Goal: Task Accomplishment & Management: Use online tool/utility

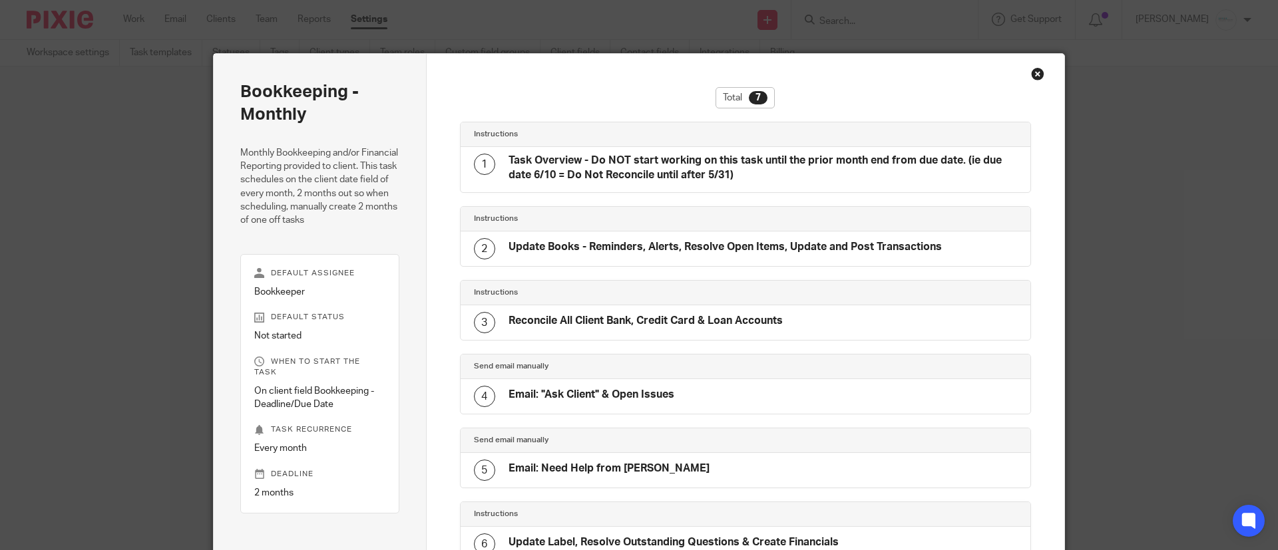
drag, startPoint x: 1028, startPoint y: 64, endPoint x: 1028, endPoint y: 75, distance: 10.6
click at [1028, 71] on div "Bookkeeping - Monthly Monthly Bookkeeping and/or Financial Reporting provided t…" at bounding box center [639, 385] width 852 height 664
click at [1025, 85] on div "Total 7 Instructions 1 Task Overview - Do NOT start working on this task until …" at bounding box center [746, 385] width 638 height 662
click at [1034, 77] on div "Close this dialog window" at bounding box center [1037, 73] width 13 height 13
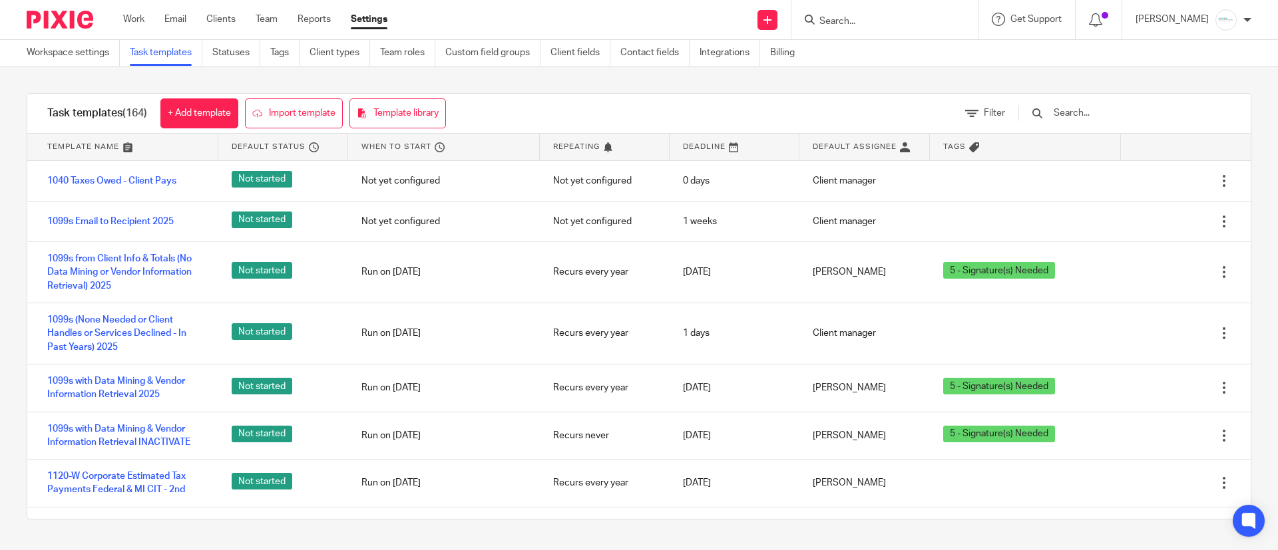
click at [897, 17] on input "Search" at bounding box center [878, 22] width 120 height 12
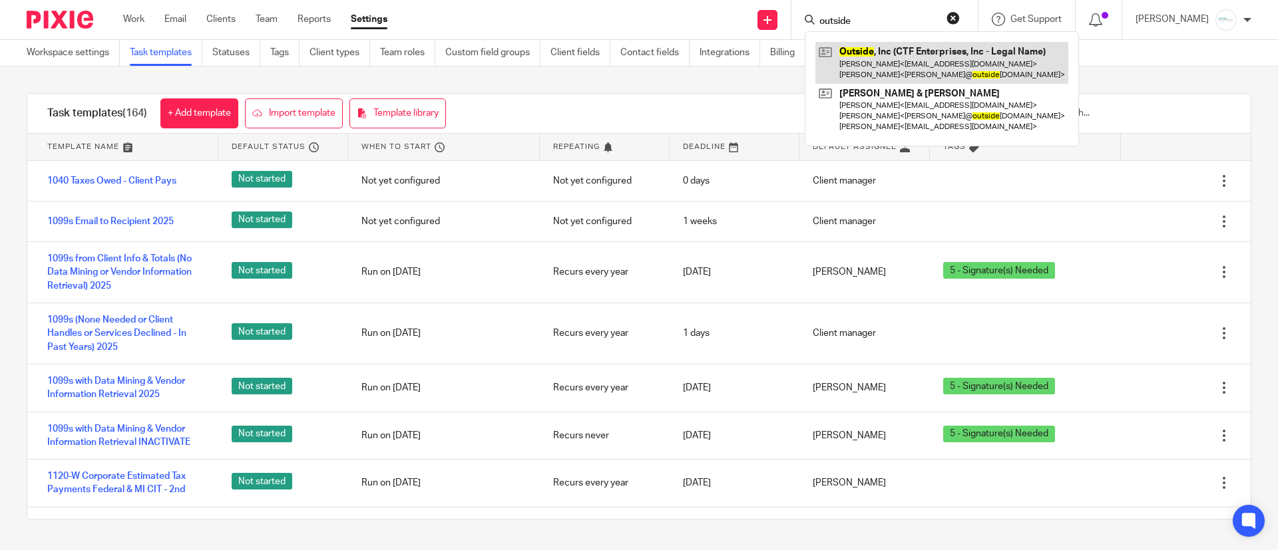
type input "outside"
click at [901, 47] on link at bounding box center [941, 62] width 253 height 41
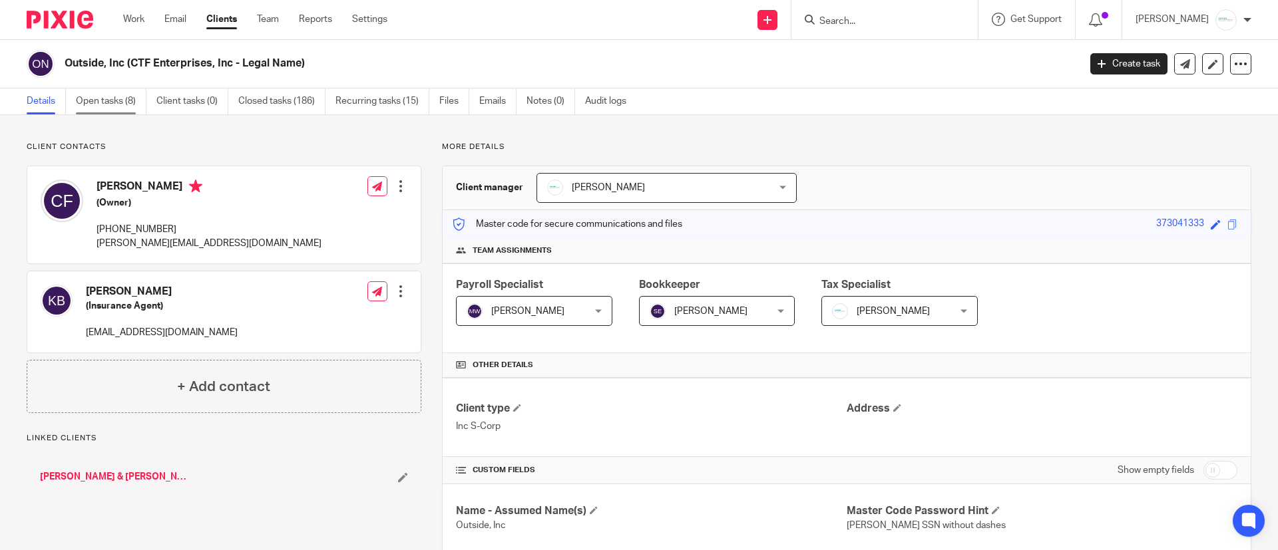
click at [94, 106] on link "Open tasks (8)" at bounding box center [111, 102] width 71 height 26
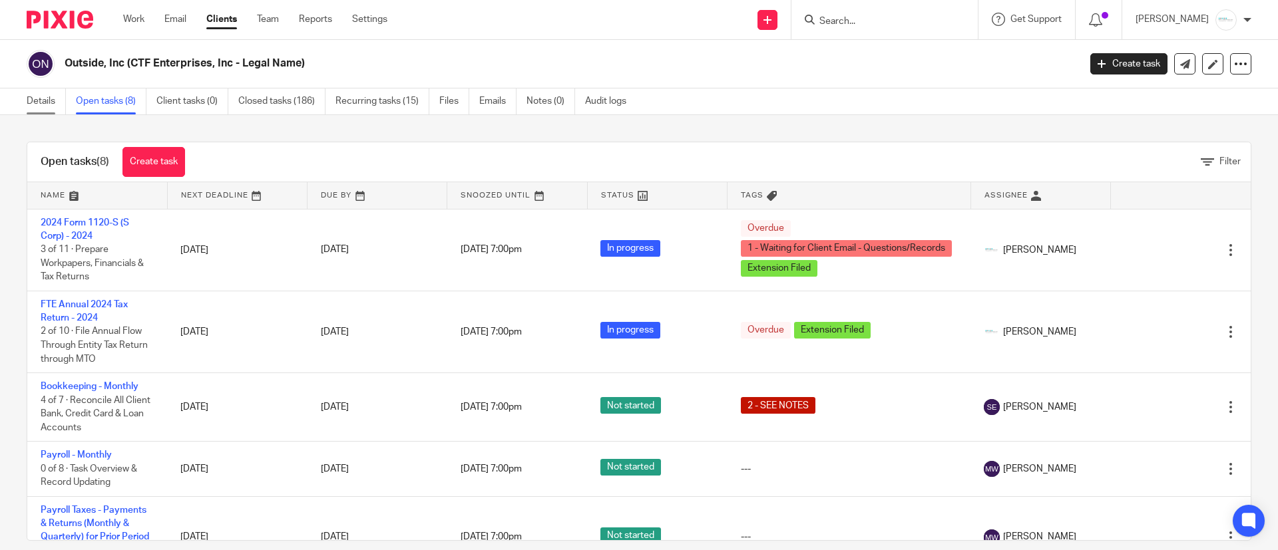
click at [41, 101] on link "Details" at bounding box center [46, 102] width 39 height 26
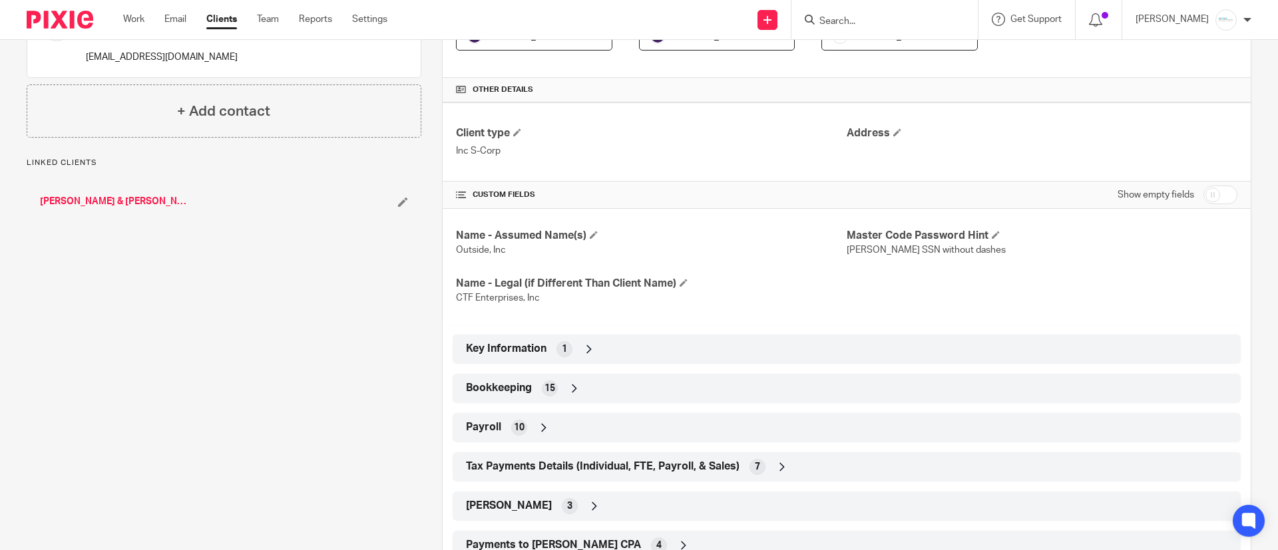
scroll to position [323, 0]
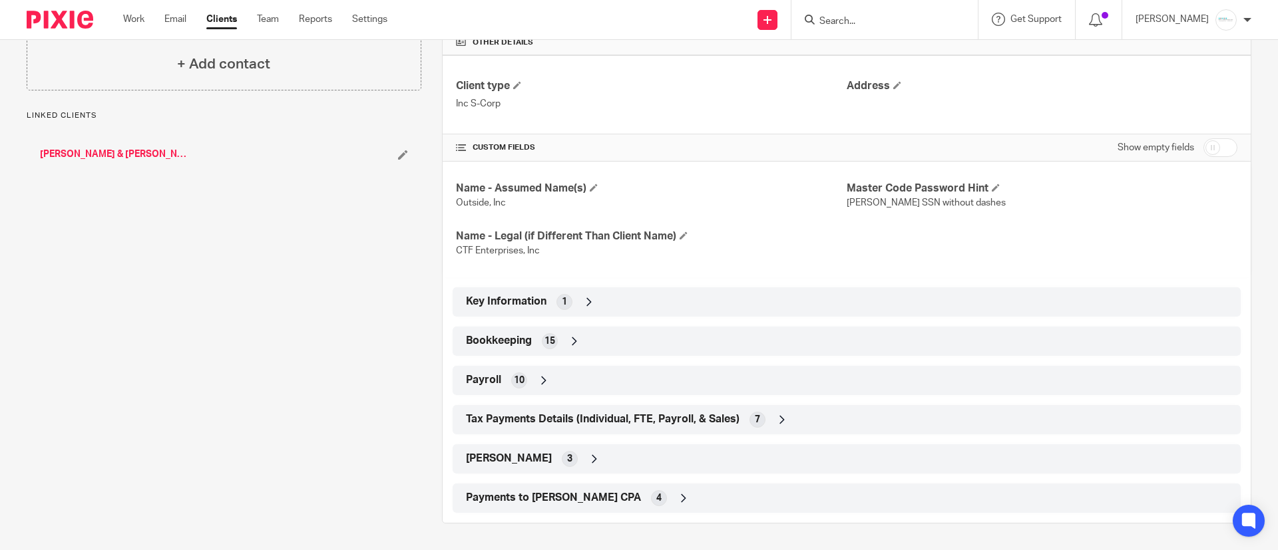
click at [1203, 156] on input "checkbox" at bounding box center [1220, 147] width 34 height 19
checkbox input "true"
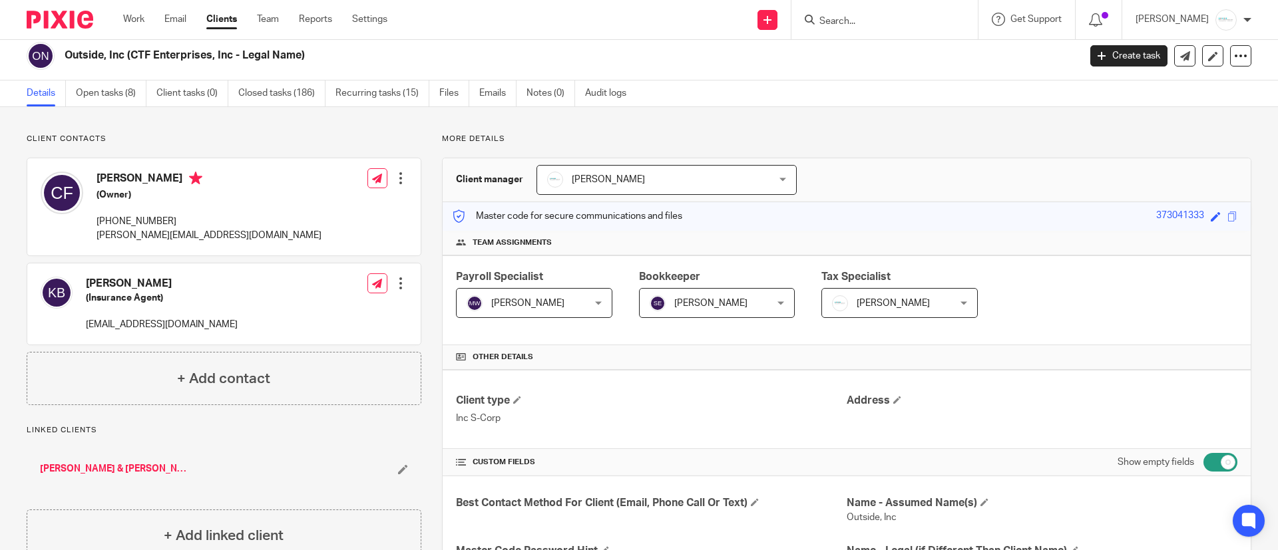
scroll to position [0, 0]
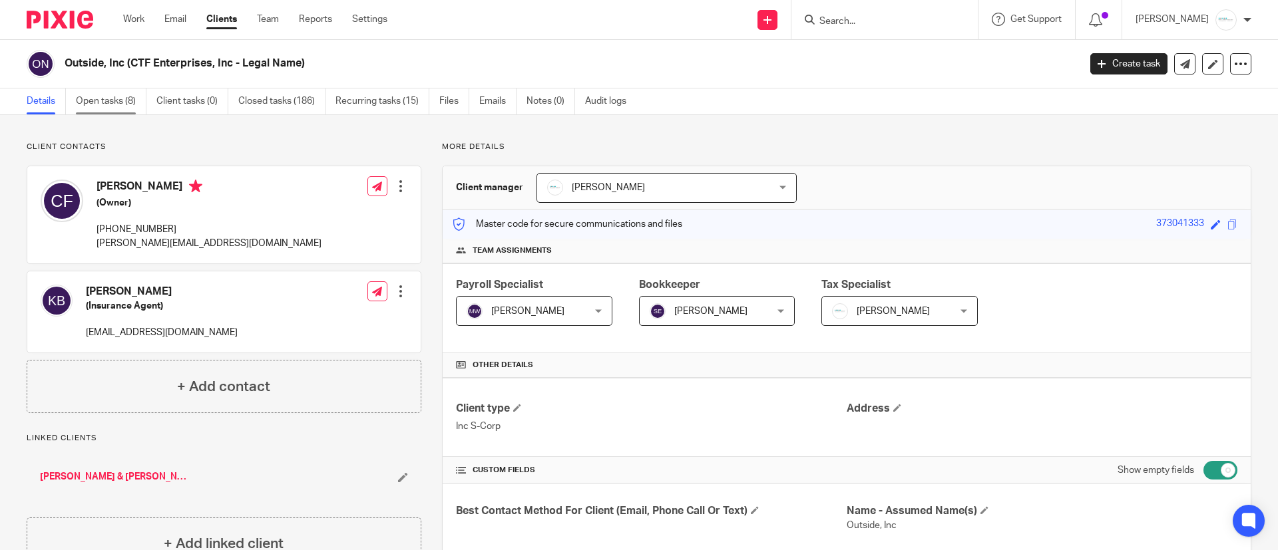
click at [116, 107] on link "Open tasks (8)" at bounding box center [111, 102] width 71 height 26
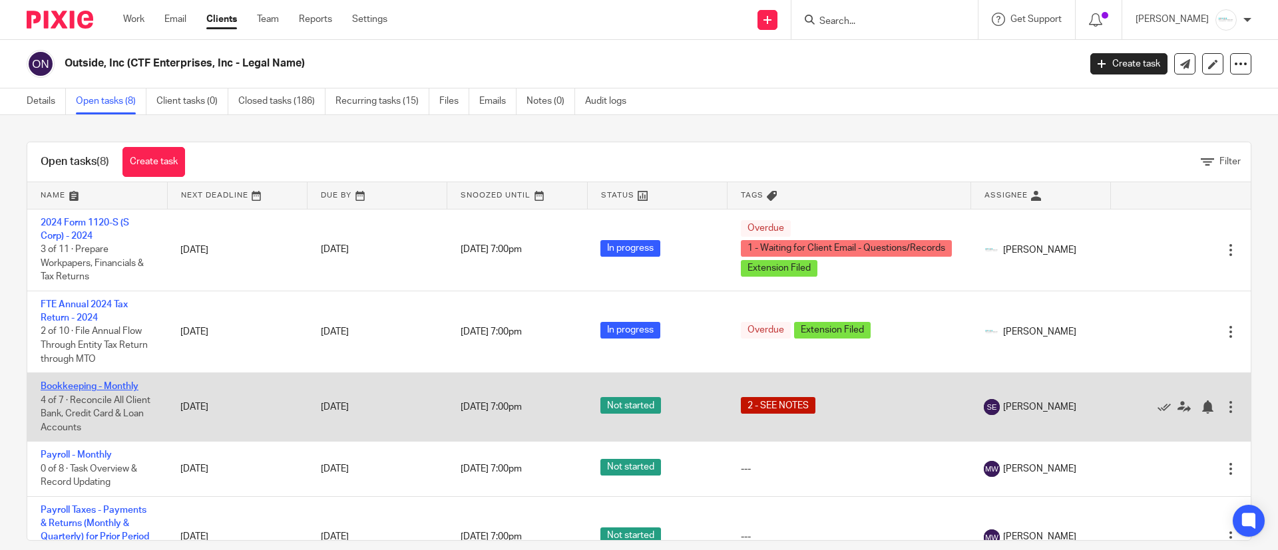
click at [93, 386] on link "Bookkeeping - Monthly" at bounding box center [90, 386] width 98 height 9
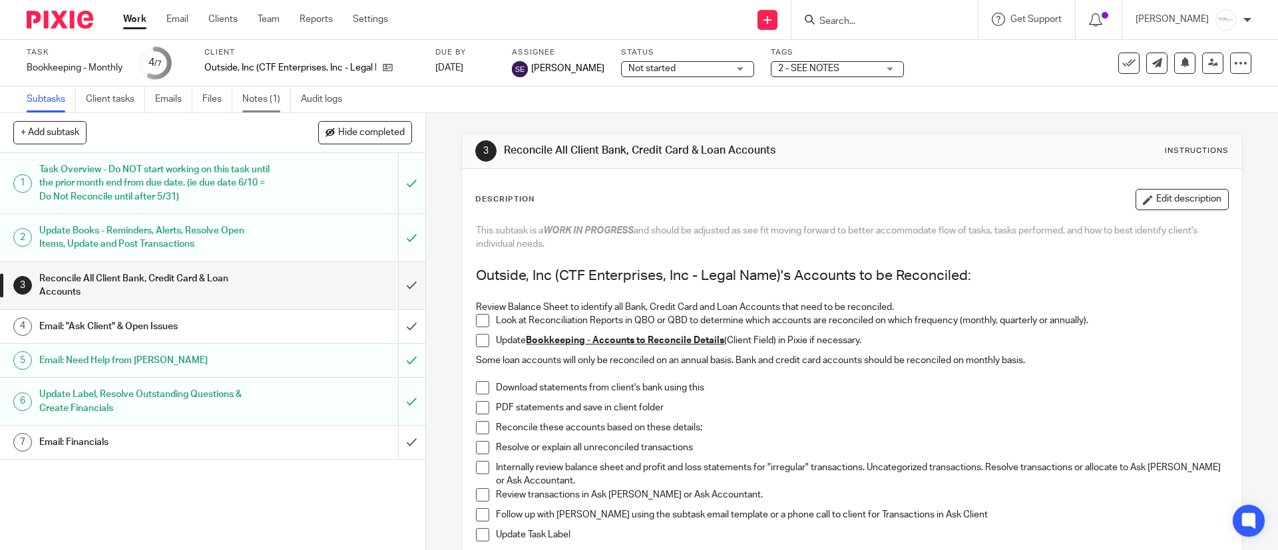
click at [268, 93] on link "Notes (1)" at bounding box center [266, 100] width 49 height 26
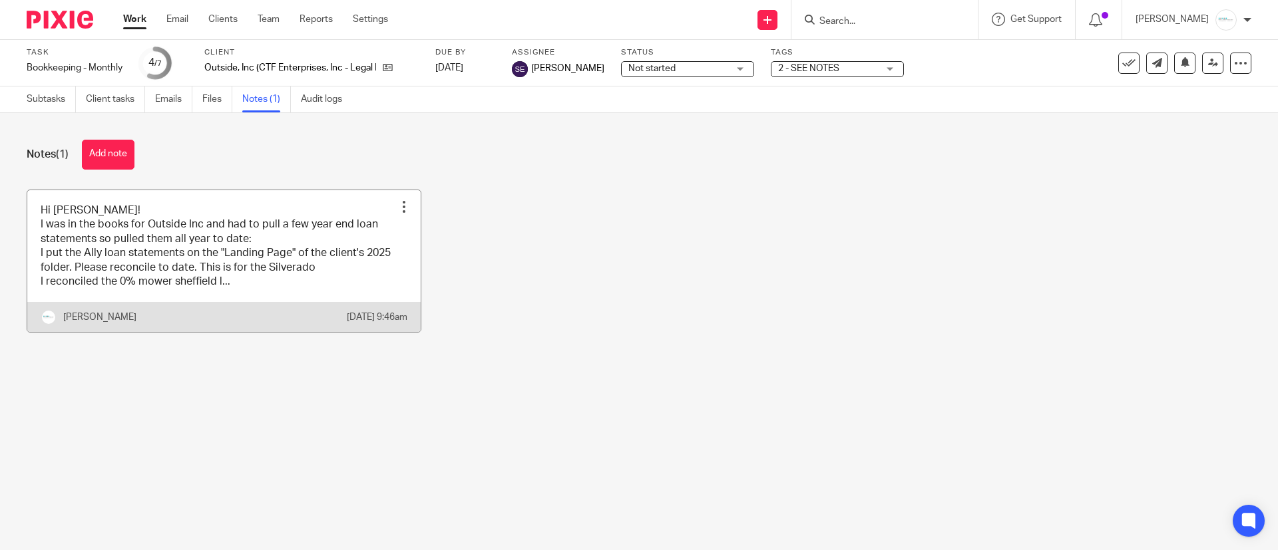
click at [188, 267] on link at bounding box center [223, 261] width 393 height 142
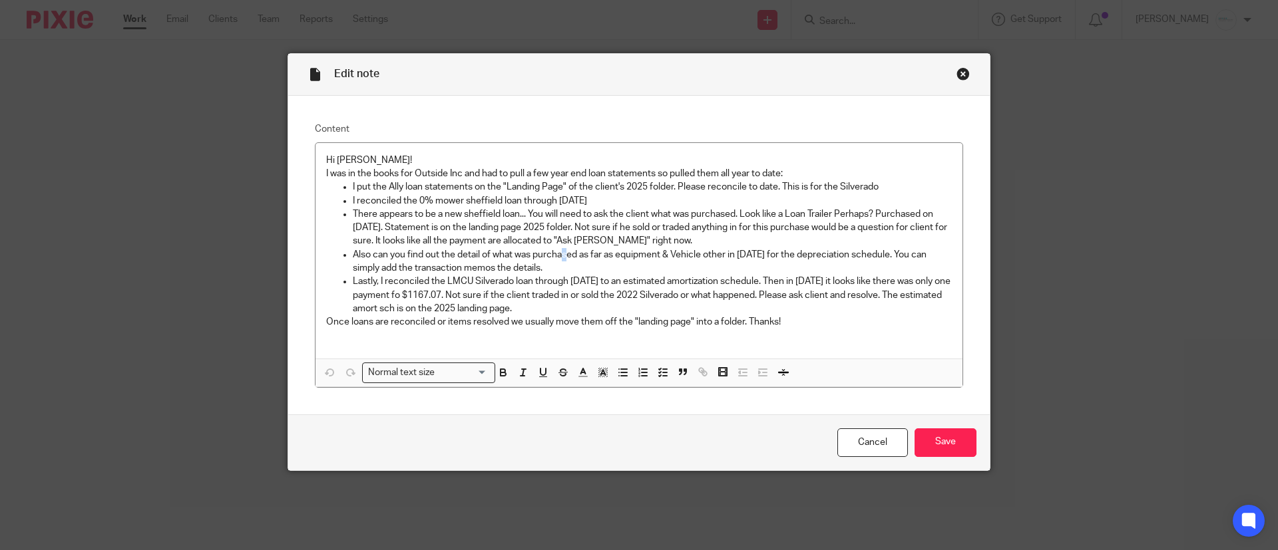
click at [557, 259] on p "Also can you find out the detail of what was purchased as far as equipment & Ve…" at bounding box center [652, 261] width 599 height 27
click at [637, 269] on p "Also can you find out the detail of what was purchased as far as equipment & Ve…" at bounding box center [652, 261] width 599 height 27
click at [562, 268] on p "Also can you find out the detail of what was purchased as far as equipment & Ve…" at bounding box center [652, 261] width 599 height 27
drag, startPoint x: 514, startPoint y: 215, endPoint x: 869, endPoint y: 214, distance: 355.4
click at [869, 214] on p "There appears to be a new sheffield loan... You will need to ask the client wha…" at bounding box center [652, 228] width 599 height 41
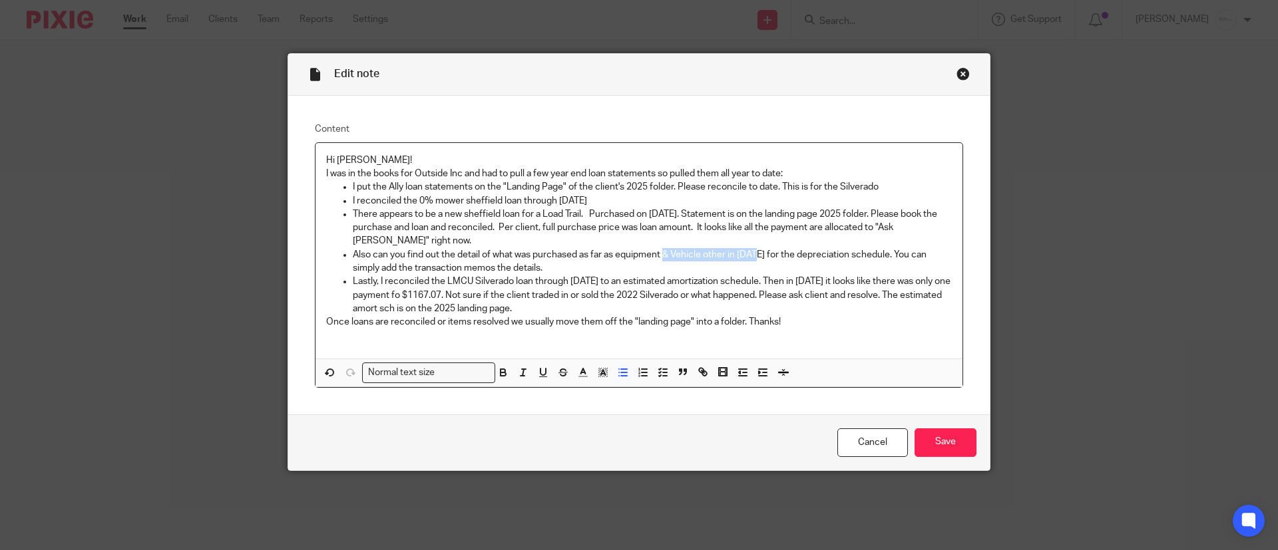
drag, startPoint x: 657, startPoint y: 252, endPoint x: 753, endPoint y: 255, distance: 95.9
click at [753, 255] on p "Also can you find out the detail of what was purchased as far as equipment & Ve…" at bounding box center [652, 261] width 599 height 27
click at [779, 256] on p "Also can you find out the detail of what was purchased as far as equipment for …" at bounding box center [652, 261] width 599 height 27
drag, startPoint x: 827, startPoint y: 264, endPoint x: 815, endPoint y: 256, distance: 13.5
click at [673, 269] on p "Also can you find out the detail of what was purchased as far as equipment for …" at bounding box center [652, 261] width 599 height 27
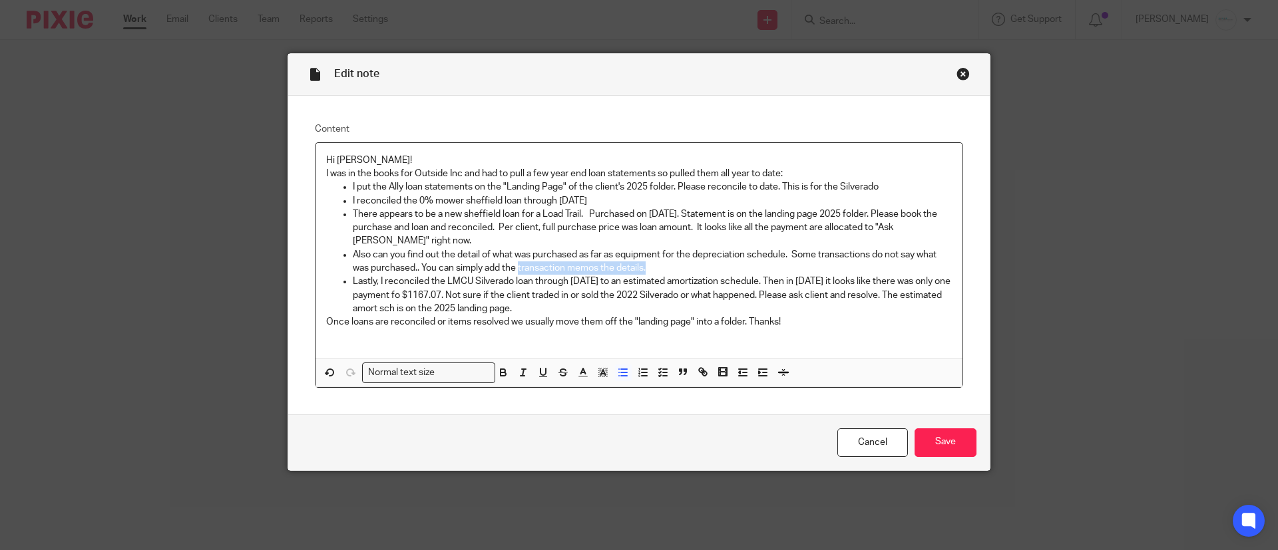
drag, startPoint x: 513, startPoint y: 269, endPoint x: 768, endPoint y: 269, distance: 255.6
click at [768, 269] on p "Also can you find out the detail of what was purchased as far as equipment for …" at bounding box center [652, 261] width 599 height 27
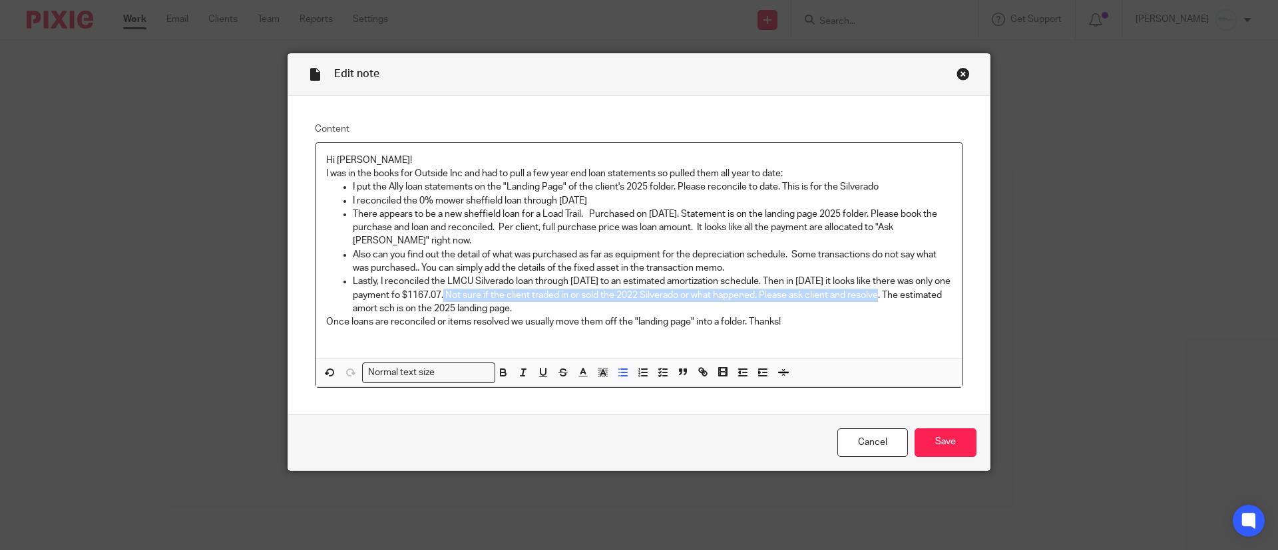
drag, startPoint x: 456, startPoint y: 296, endPoint x: 893, endPoint y: 298, distance: 436.6
click at [893, 298] on p "Lastly, I reconciled the LMCU Silverado loan through 12.31.24 to an estimated a…" at bounding box center [652, 295] width 599 height 41
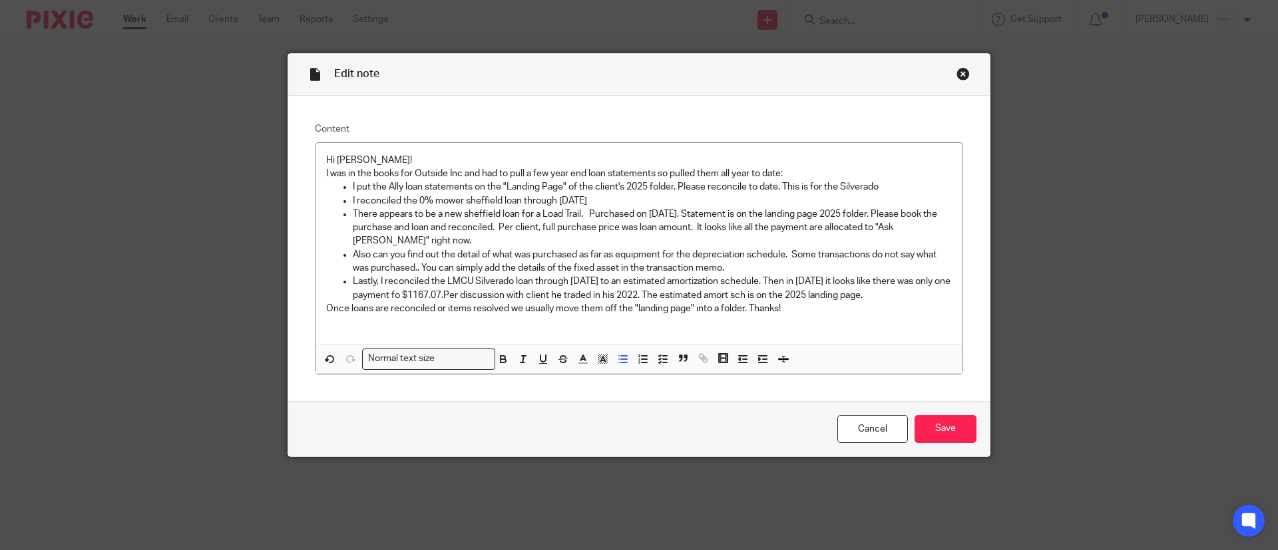
click at [645, 295] on p "Lastly, I reconciled the LMCU Silverado loan through 12.31.24 to an estimated a…" at bounding box center [652, 288] width 599 height 27
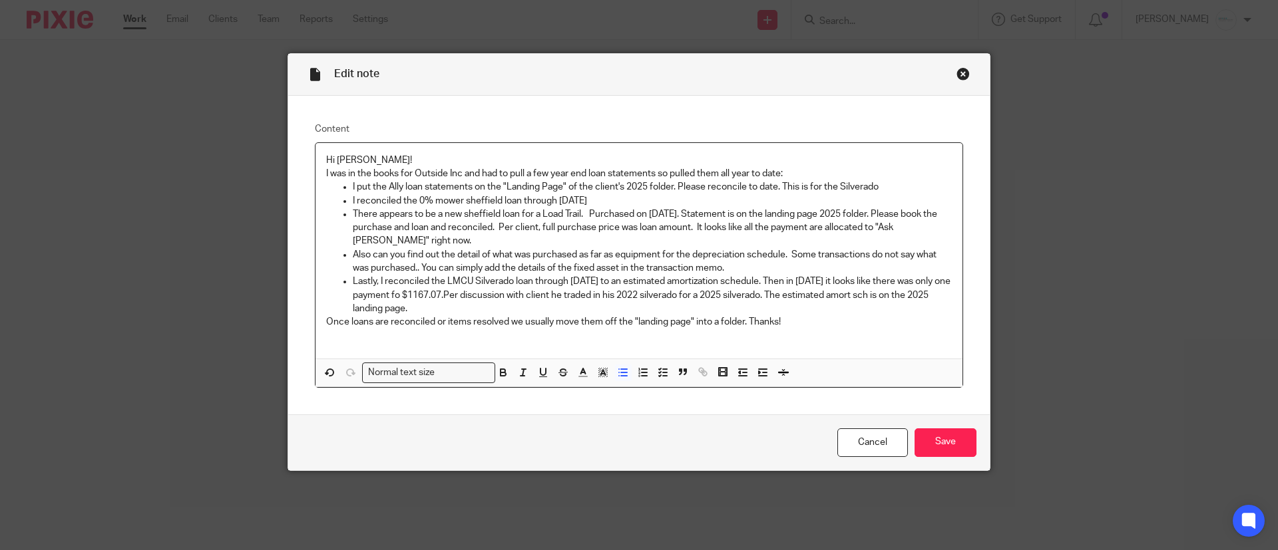
click at [885, 291] on p "Lastly, I reconciled the LMCU Silverado loan through 12.31.24 to an estimated a…" at bounding box center [652, 295] width 599 height 41
click at [485, 311] on p "Lastly, I reconciled the LMCU Silverado loan through 12.31.24 to an estimated a…" at bounding box center [652, 295] width 599 height 41
click at [918, 296] on p "Lastly, I reconciled the LMCU Silverado loan through 12.31.24 to an estimated a…" at bounding box center [652, 295] width 599 height 41
click at [495, 304] on p "Lastly, I reconciled the LMCU Silverado loan through 12.31.24 to an estimated a…" at bounding box center [652, 295] width 599 height 41
drag, startPoint x: 492, startPoint y: 308, endPoint x: 536, endPoint y: 311, distance: 44.0
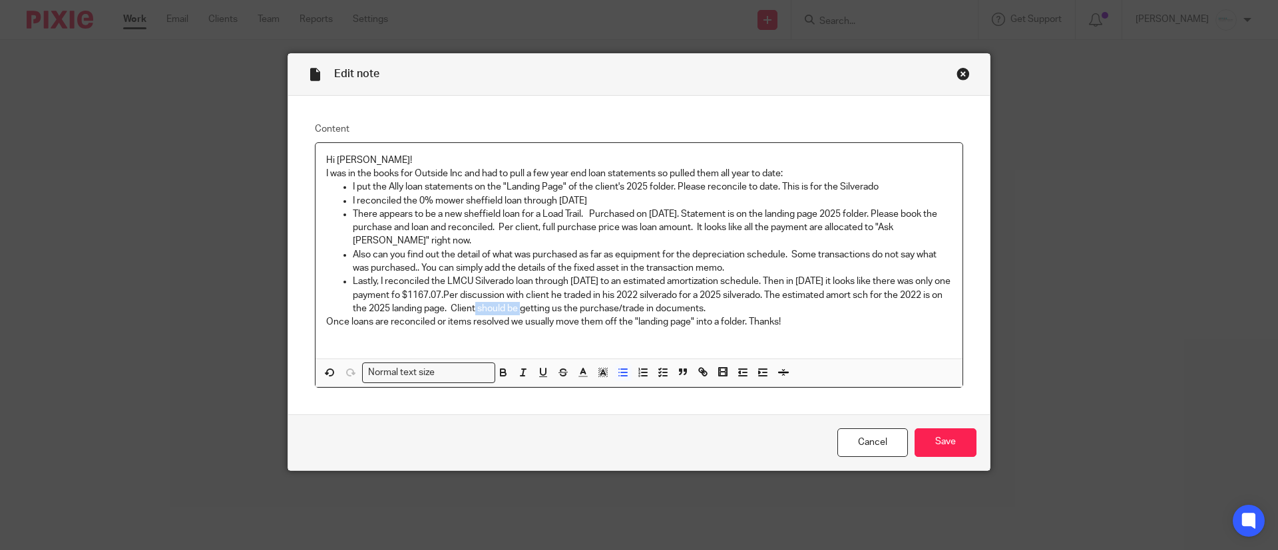
click at [536, 311] on p "Lastly, I reconciled the LMCU Silverado loan through 12.31.24 to an estimated a…" at bounding box center [652, 295] width 599 height 41
click at [729, 270] on p "Also can you find out the detail of what was purchased as far as equipment for …" at bounding box center [652, 261] width 599 height 27
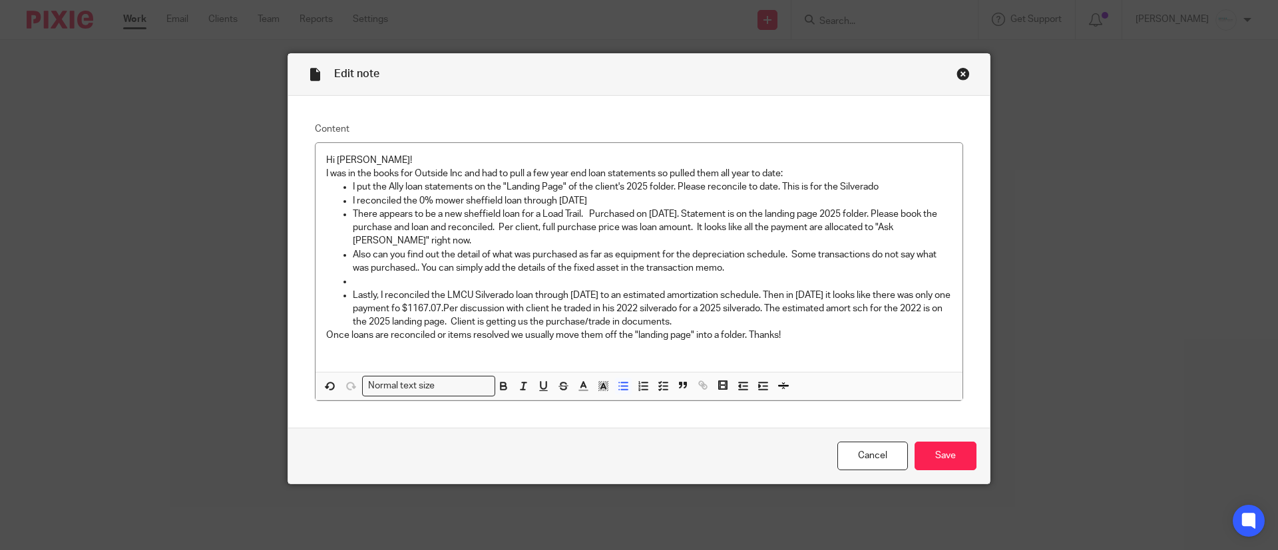
click at [712, 323] on p "Lastly, I reconciled the LMCU Silverado loan through 12.31.24 to an estimated a…" at bounding box center [652, 309] width 599 height 41
click at [706, 324] on p "Lastly, I reconciled the LMCU Silverado loan through 12.31.24 to an estimated a…" at bounding box center [652, 309] width 599 height 41
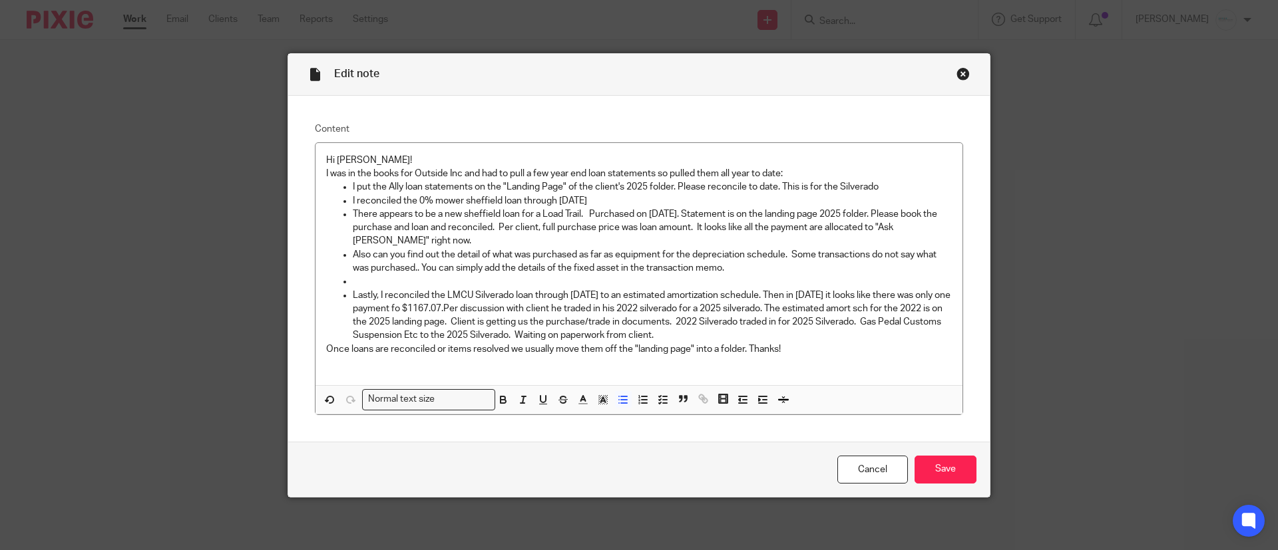
click at [389, 282] on p at bounding box center [652, 281] width 599 height 13
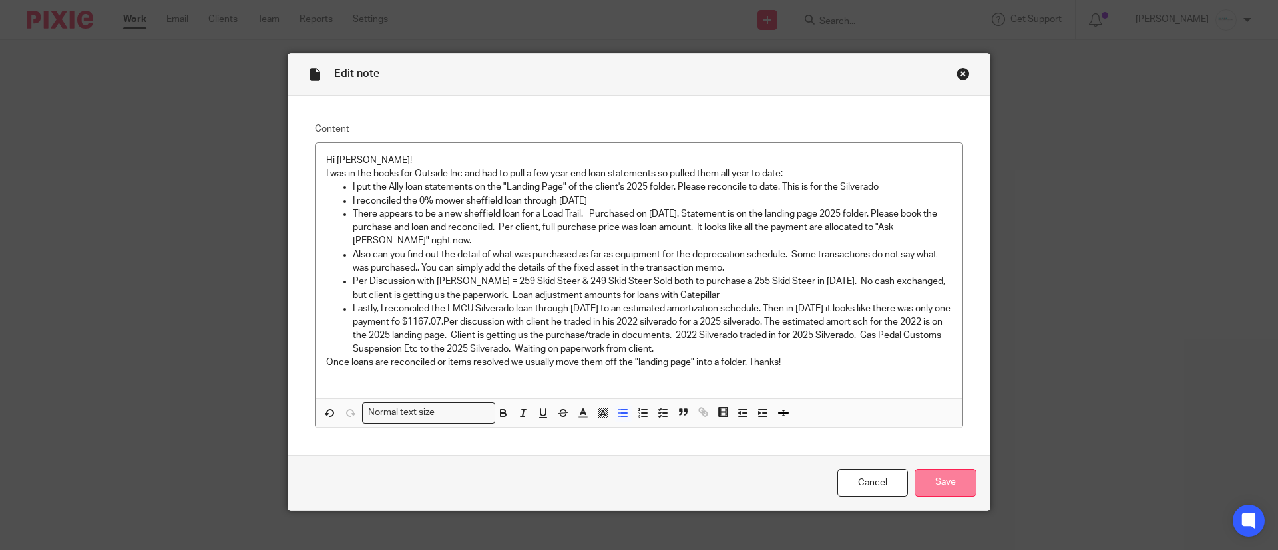
click at [929, 477] on input "Save" at bounding box center [946, 483] width 62 height 29
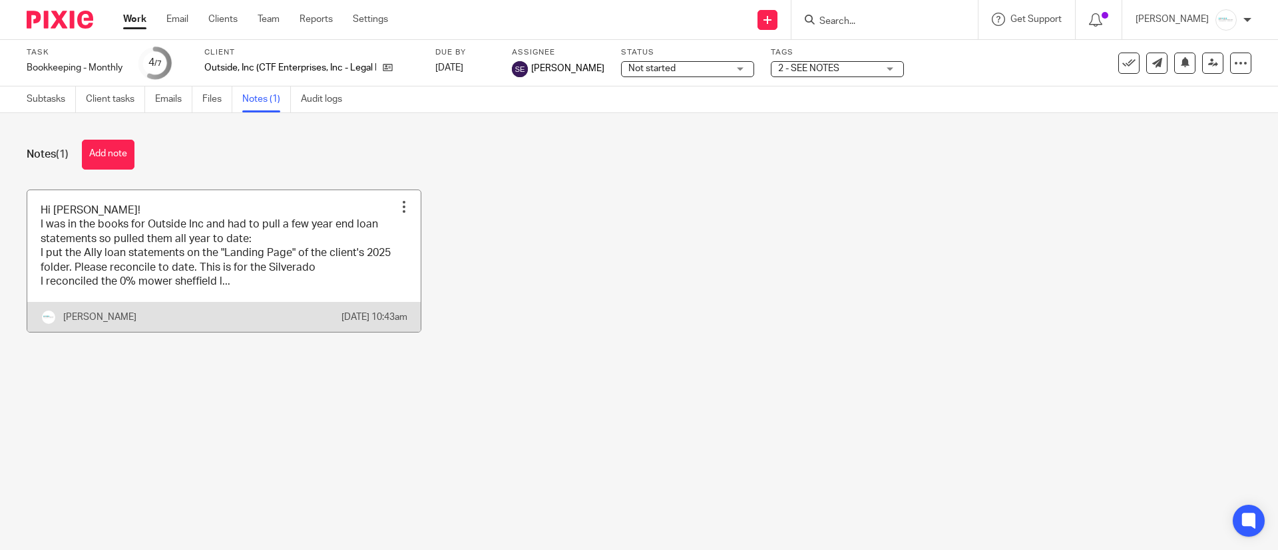
click at [207, 266] on link at bounding box center [223, 261] width 393 height 142
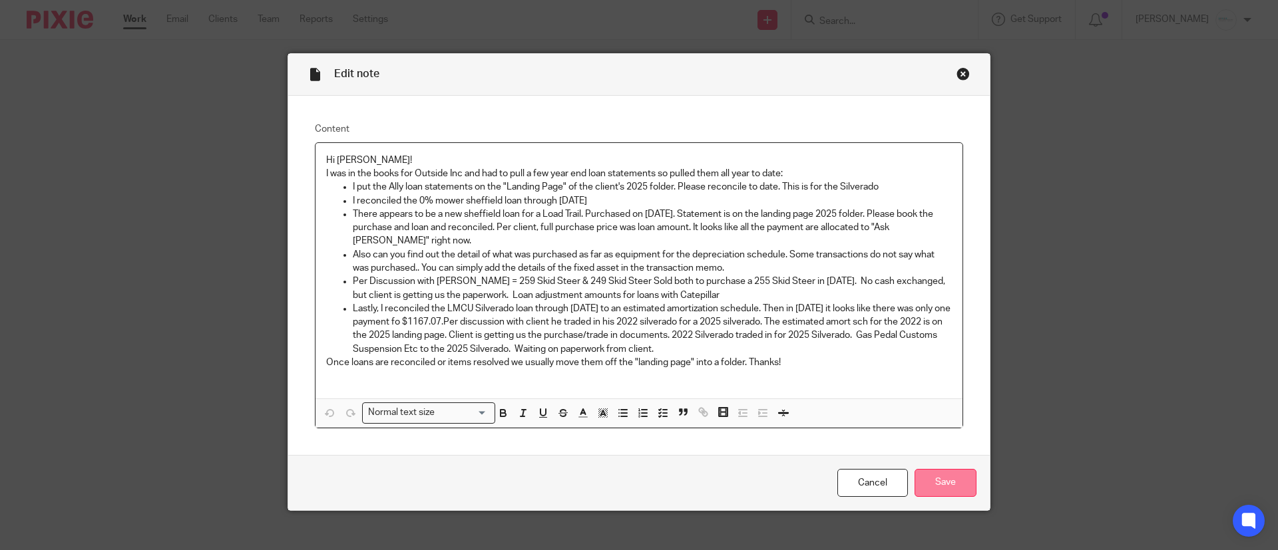
click at [944, 483] on input "Save" at bounding box center [946, 483] width 62 height 29
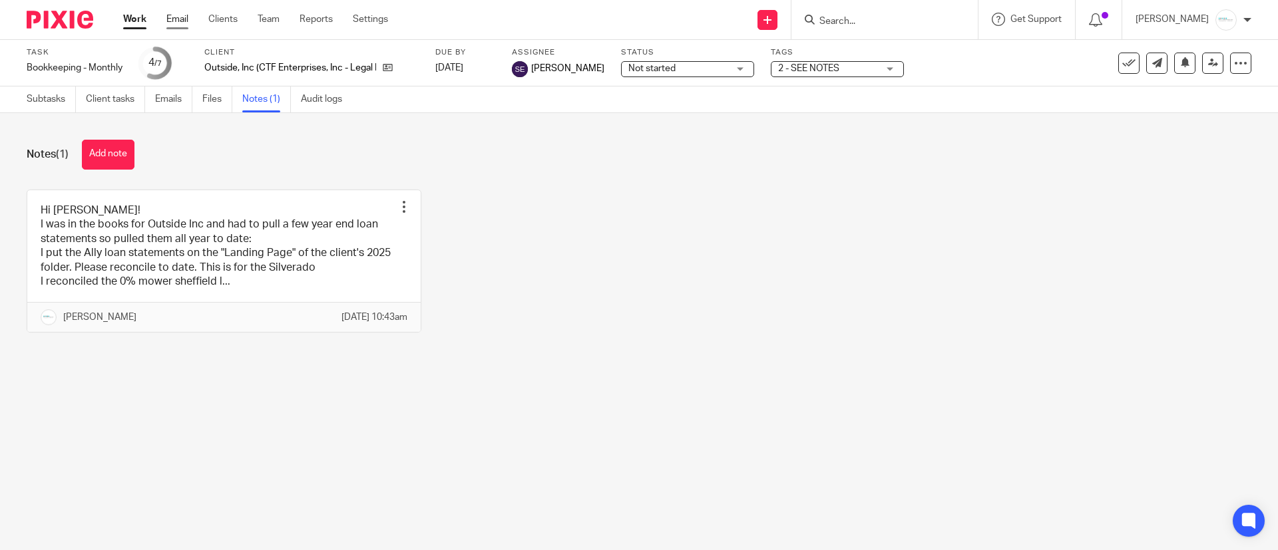
click at [175, 16] on link "Email" at bounding box center [177, 19] width 22 height 13
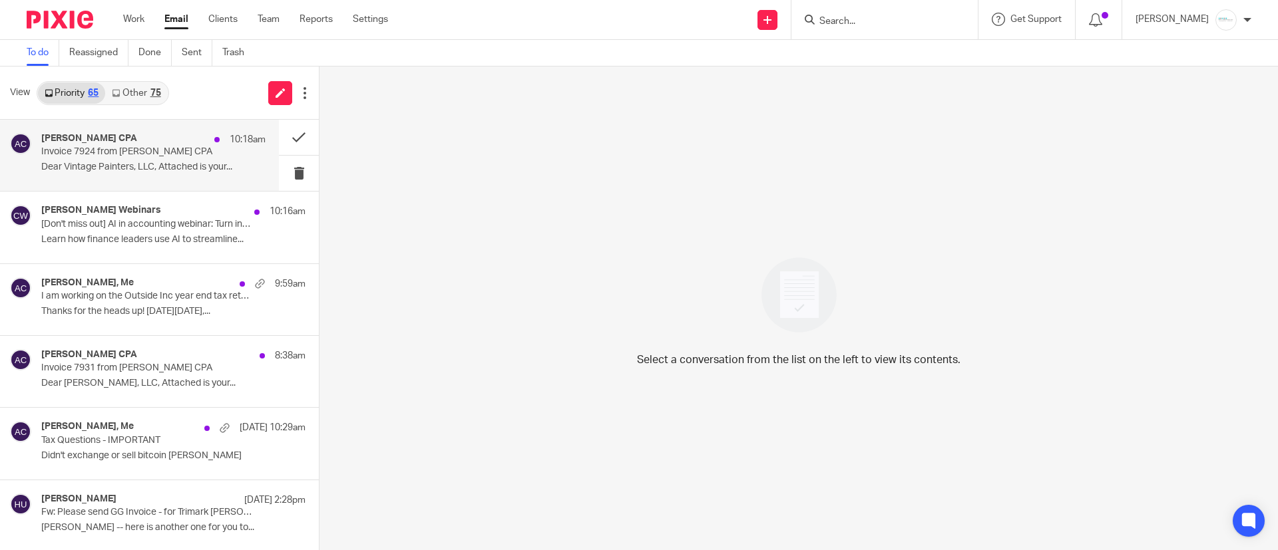
click at [122, 150] on p "Invoice 7924 from [PERSON_NAME] CPA" at bounding box center [131, 151] width 180 height 11
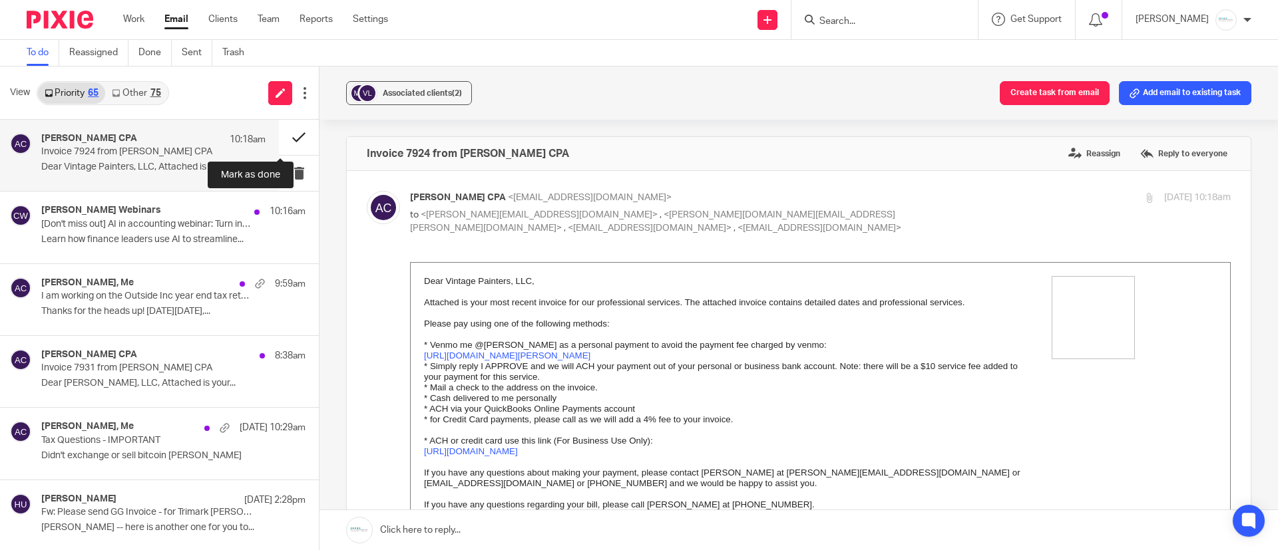
click at [282, 135] on button at bounding box center [299, 137] width 40 height 35
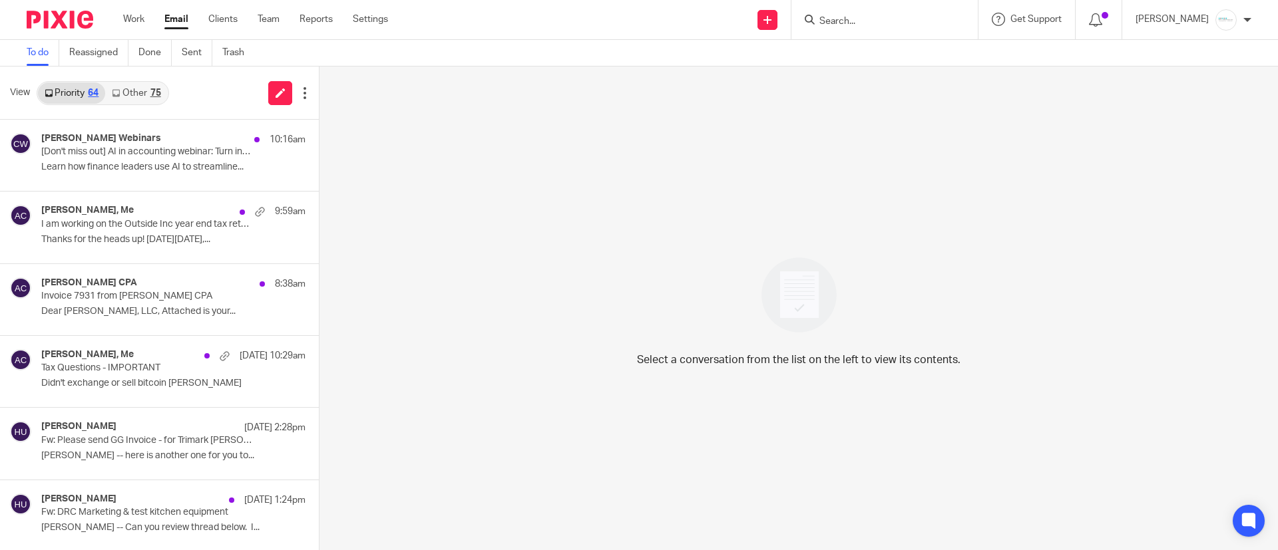
click at [146, 95] on link "Other 75" at bounding box center [136, 93] width 62 height 21
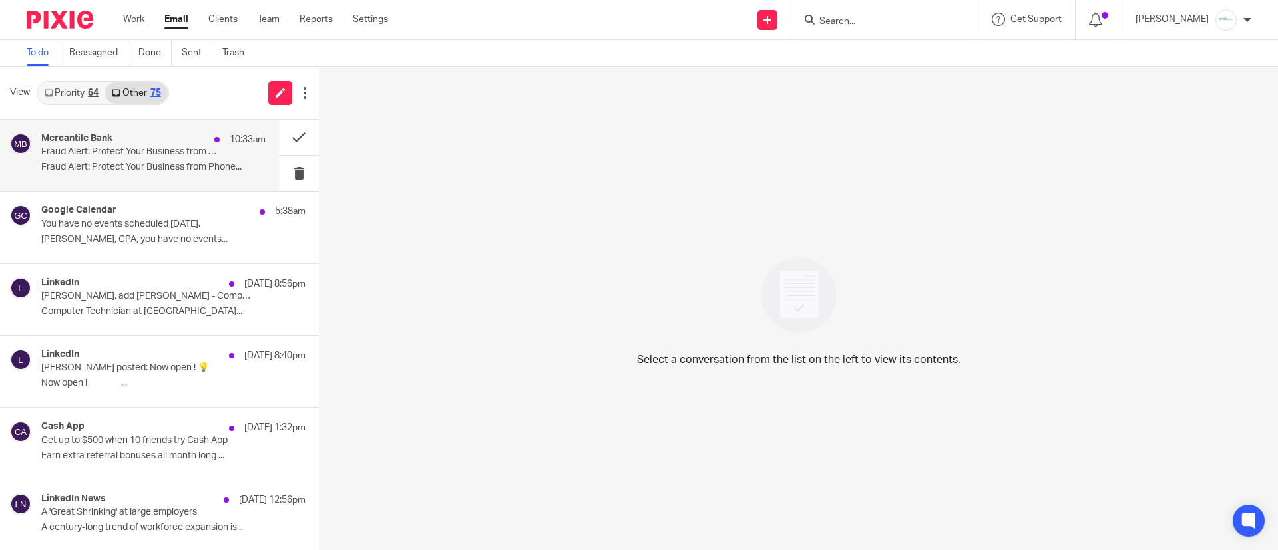
click at [139, 155] on p "Fraud Alert: Protect Your Business from Phone Forwarding Scams" at bounding box center [131, 151] width 180 height 11
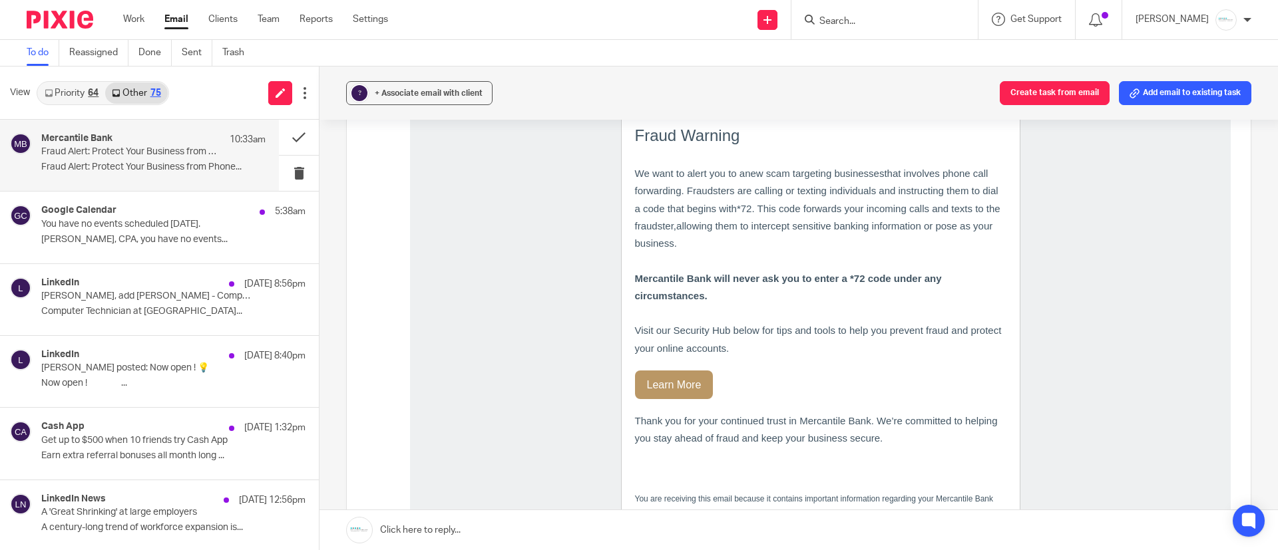
scroll to position [399, 0]
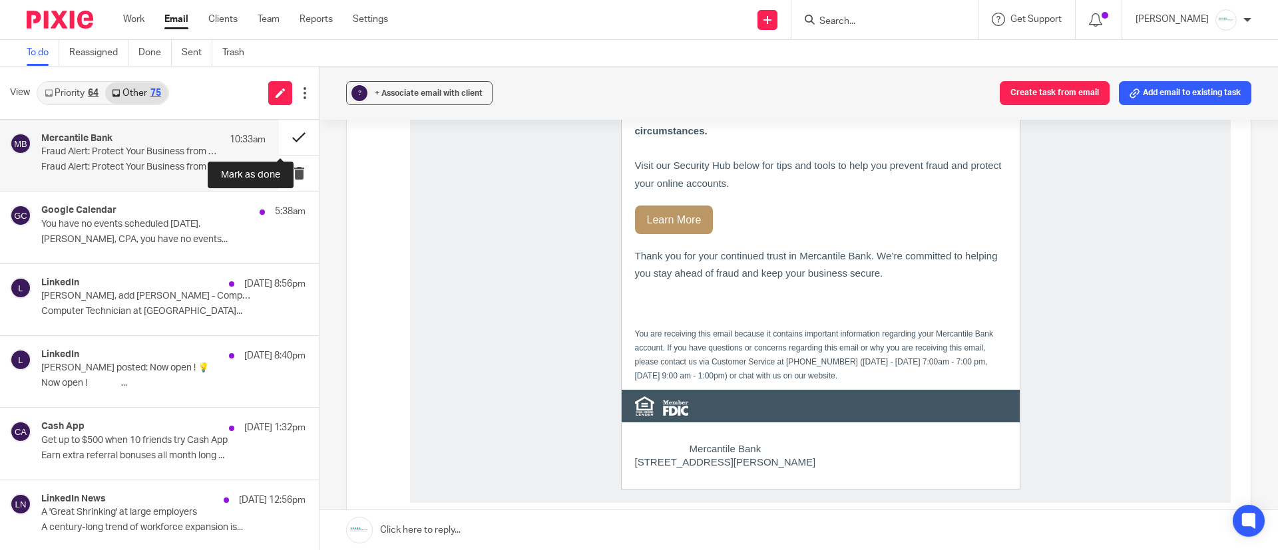
click at [291, 135] on button at bounding box center [299, 137] width 40 height 35
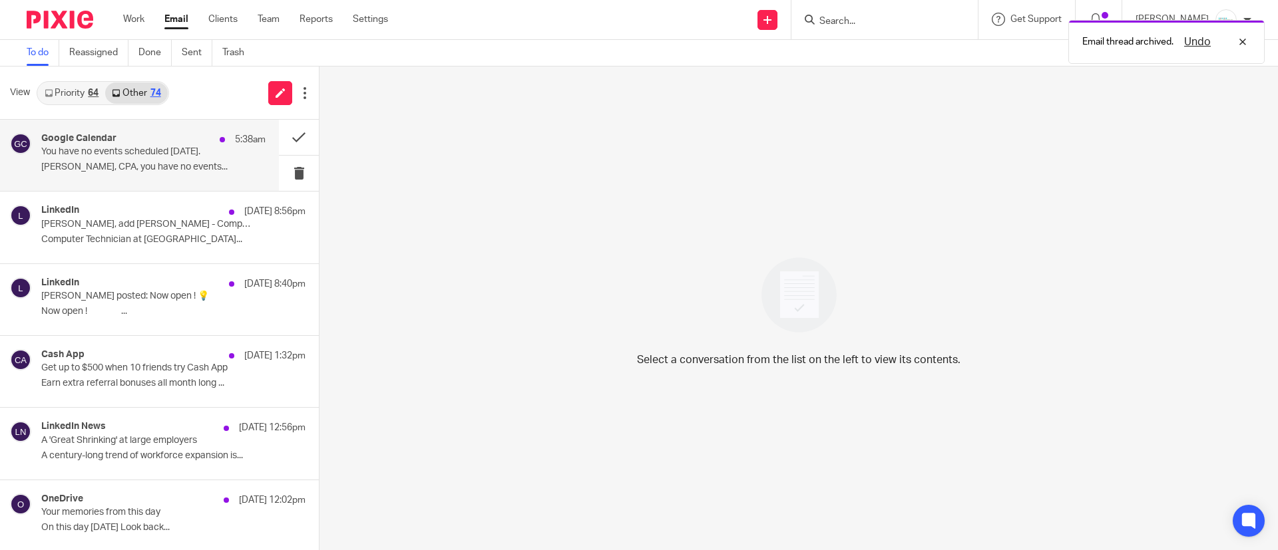
click at [65, 152] on p "You have no events scheduled today." at bounding box center [131, 151] width 180 height 11
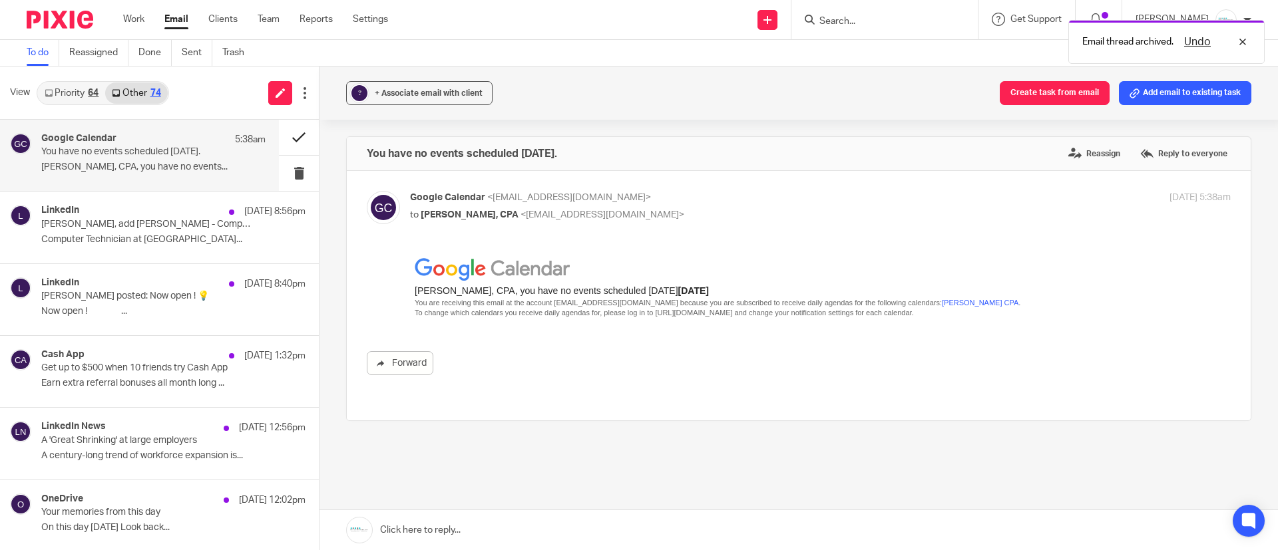
scroll to position [0, 0]
click at [279, 137] on button at bounding box center [299, 137] width 40 height 35
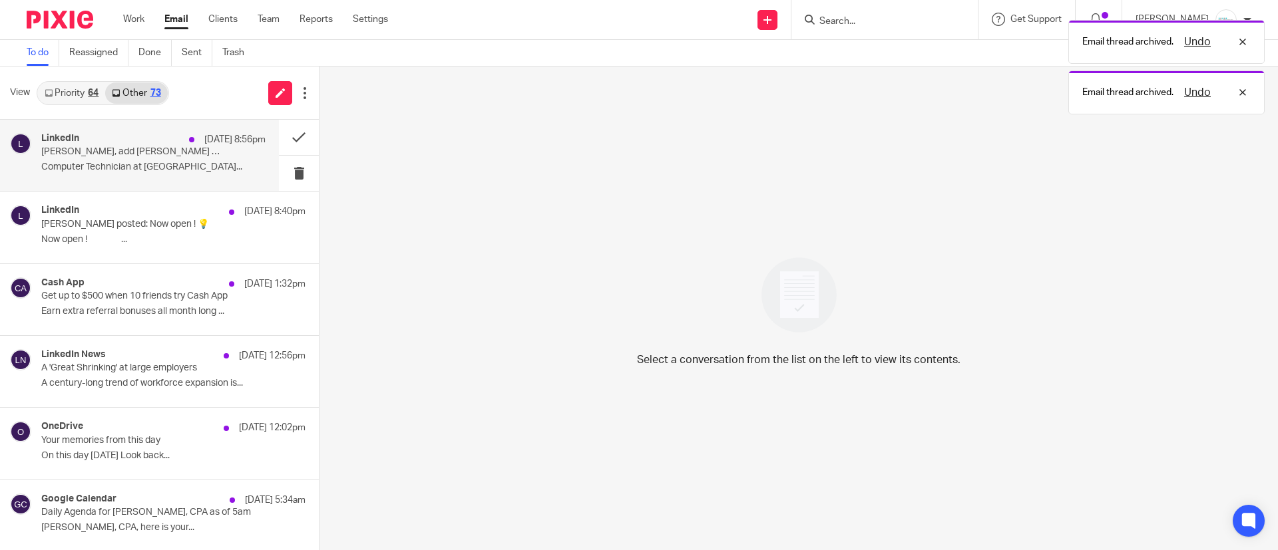
click at [71, 175] on div "LinkedIn Aug 17 8:56pm Amy, add Debra Kenney - Computer Technician Computer Tec…" at bounding box center [153, 155] width 224 height 45
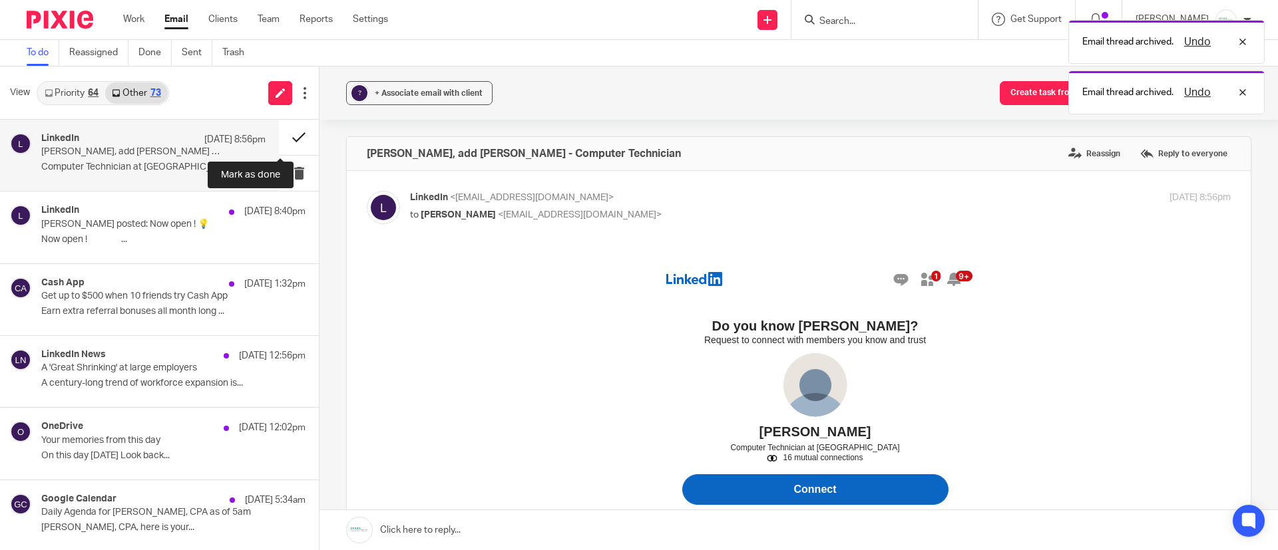
click at [279, 137] on button at bounding box center [299, 137] width 40 height 35
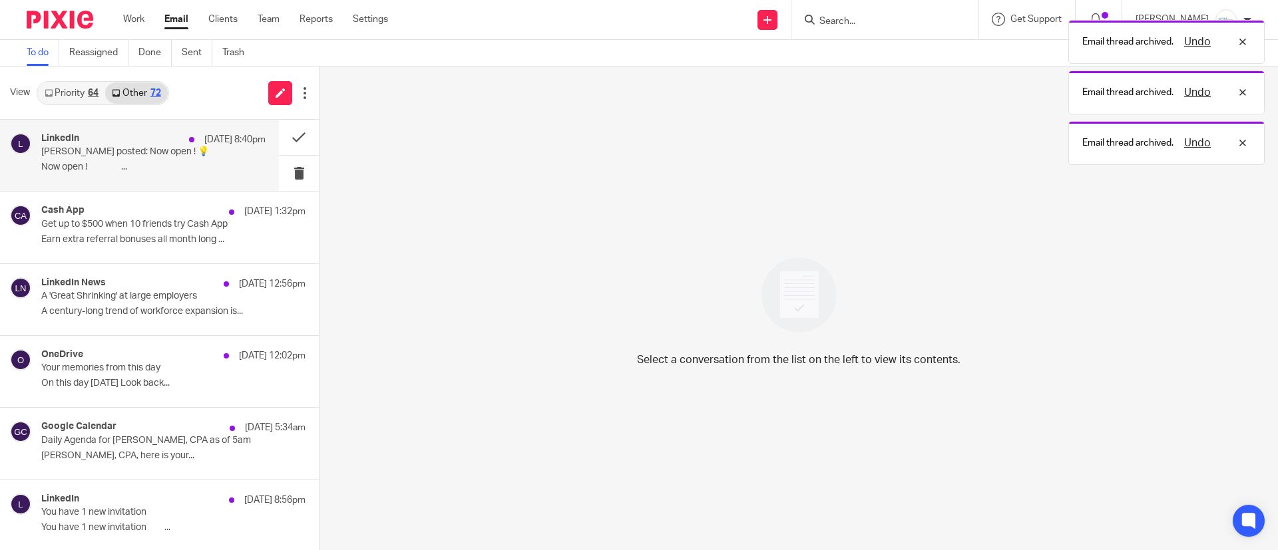
click at [106, 164] on p "Now open ! ͏ ͏ ͏ ͏ ͏ ͏ ͏ ͏ ͏ ͏ ͏ ͏ ͏ ͏ ͏ ͏ ͏..." at bounding box center [153, 167] width 224 height 11
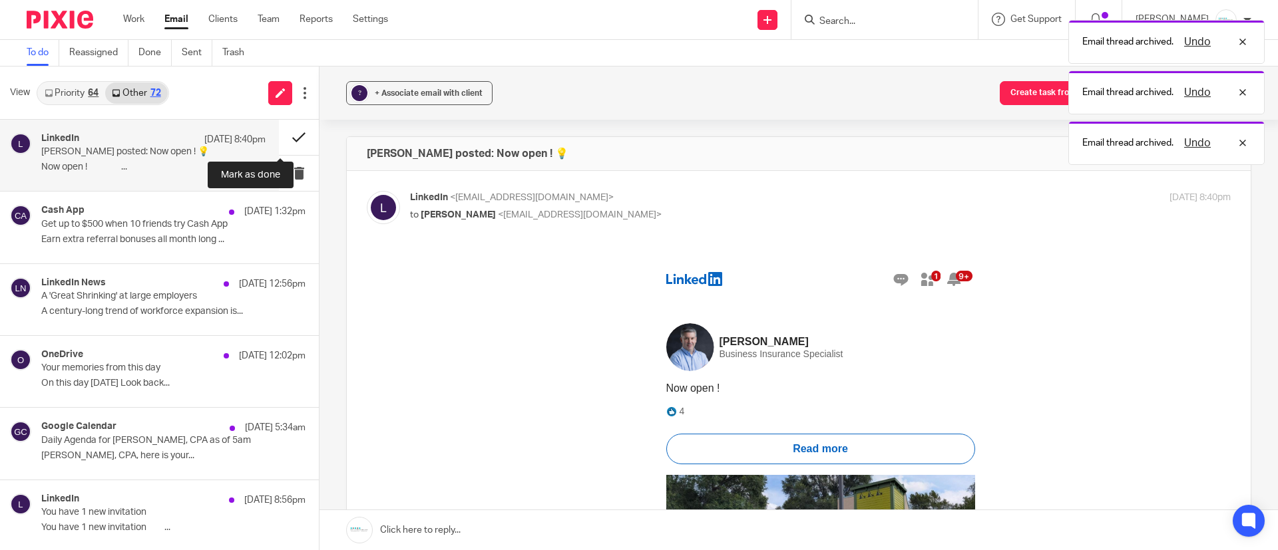
click at [279, 132] on button at bounding box center [299, 137] width 40 height 35
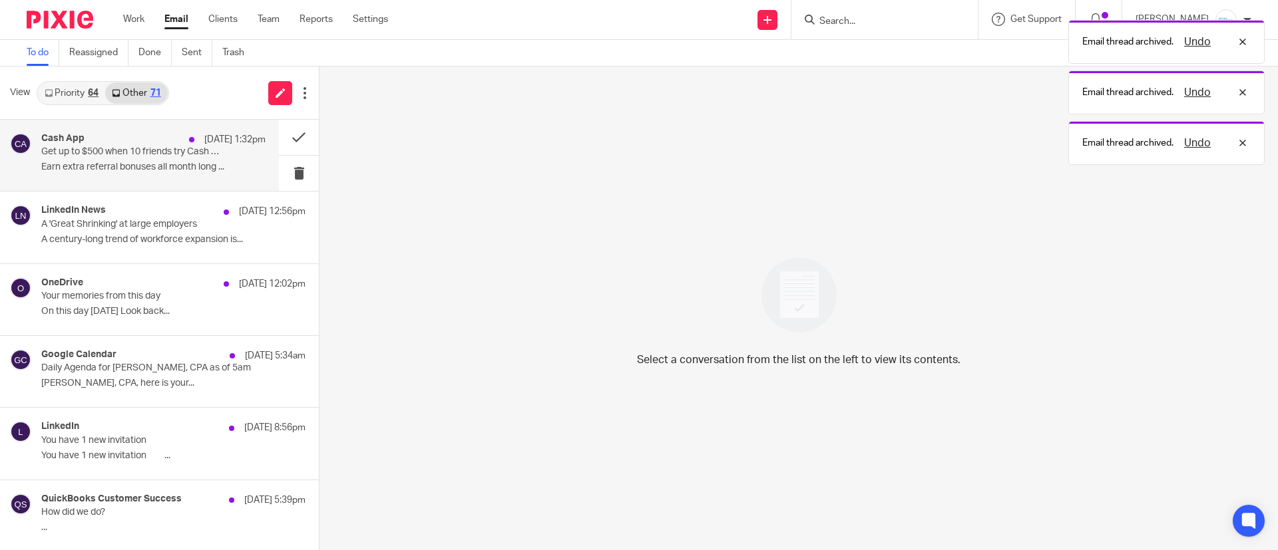
click at [139, 160] on div "Cash App Aug 17 1:32pm Get up to $500 when 10 friends try Cash App Earn extra r…" at bounding box center [153, 155] width 224 height 45
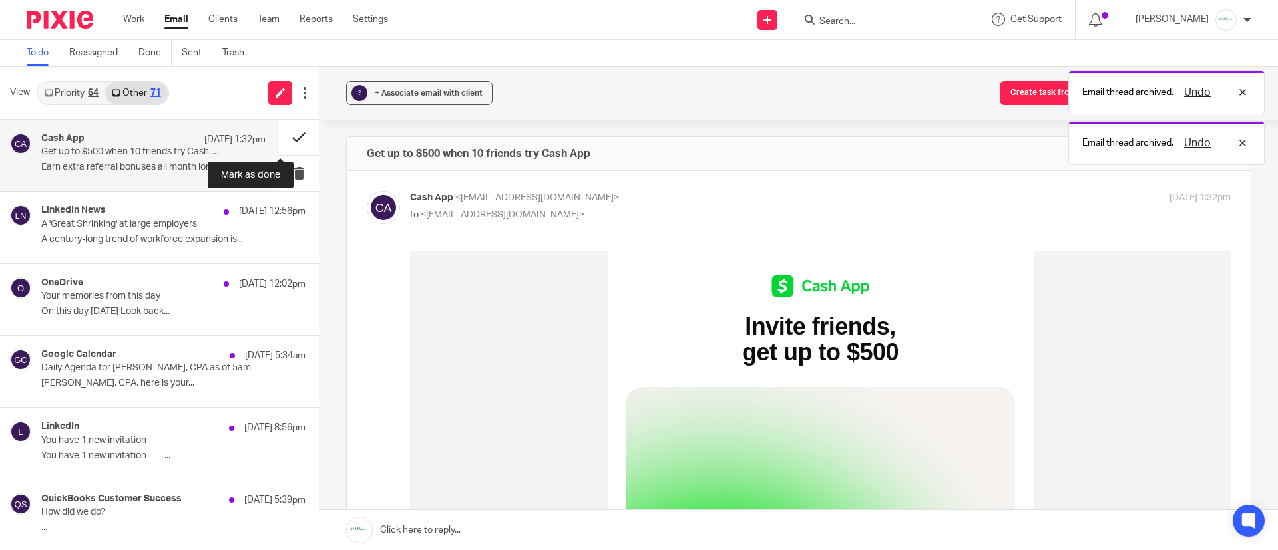
click at [282, 134] on button at bounding box center [299, 137] width 40 height 35
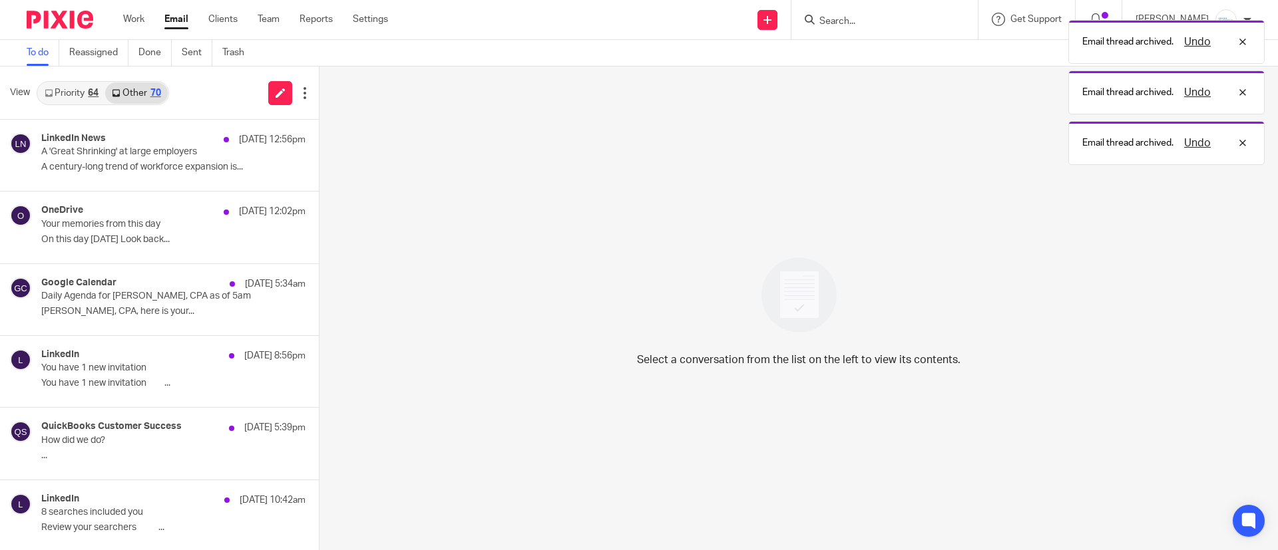
click at [154, 167] on p "A century-long trend of workforce expansion is..." at bounding box center [173, 167] width 264 height 11
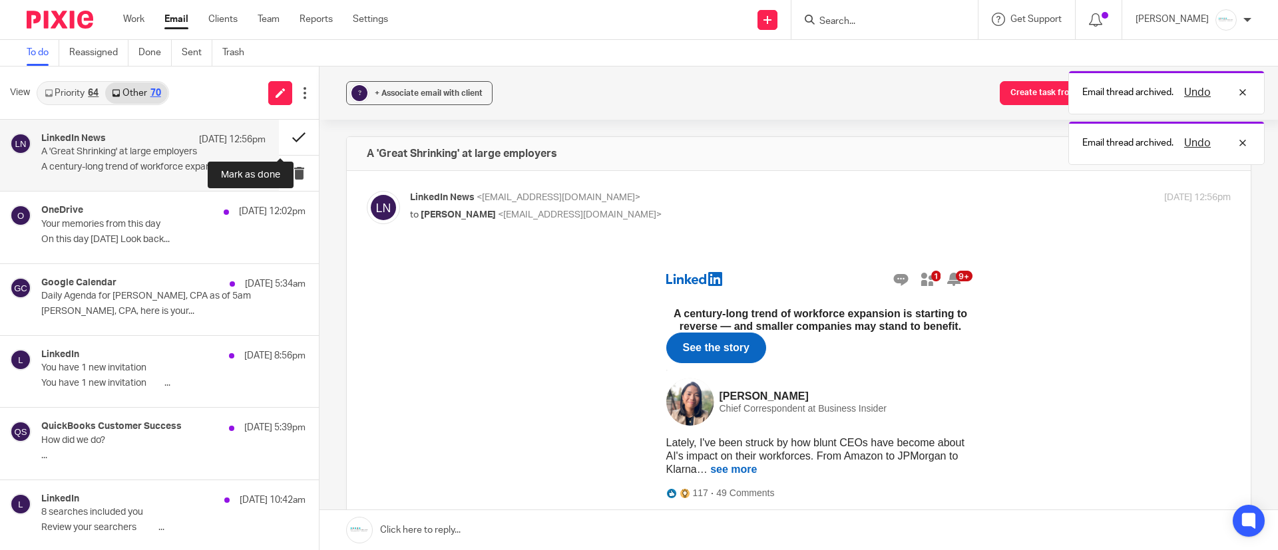
click at [279, 140] on button at bounding box center [299, 137] width 40 height 35
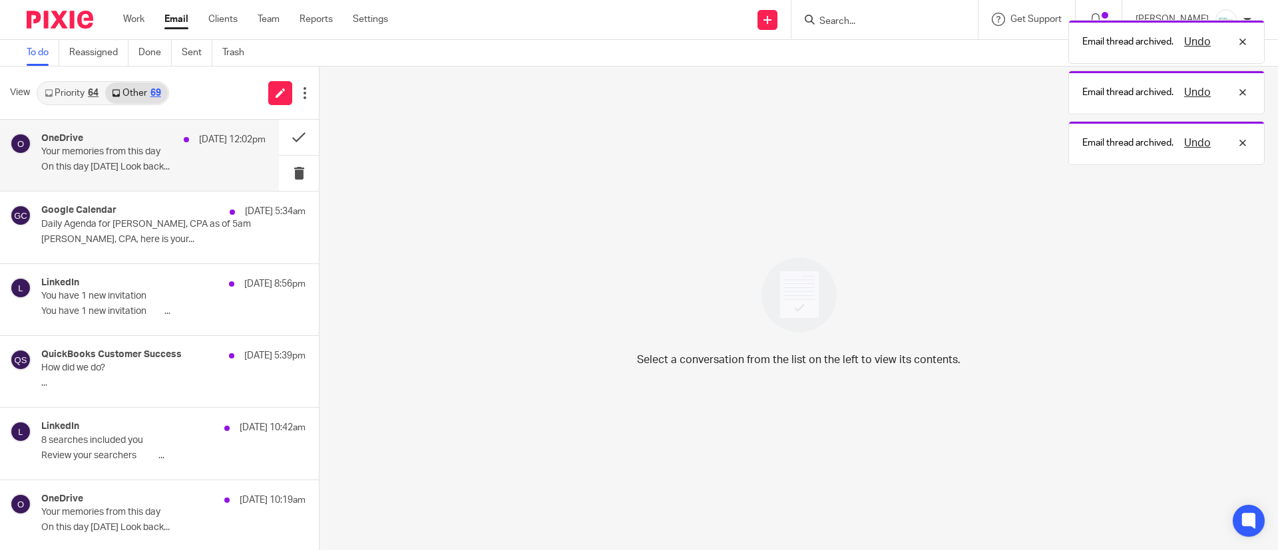
click at [143, 174] on div "OneDrive Aug 17 12:02pm Your memories from this day On this day August 17 Look …" at bounding box center [153, 155] width 224 height 45
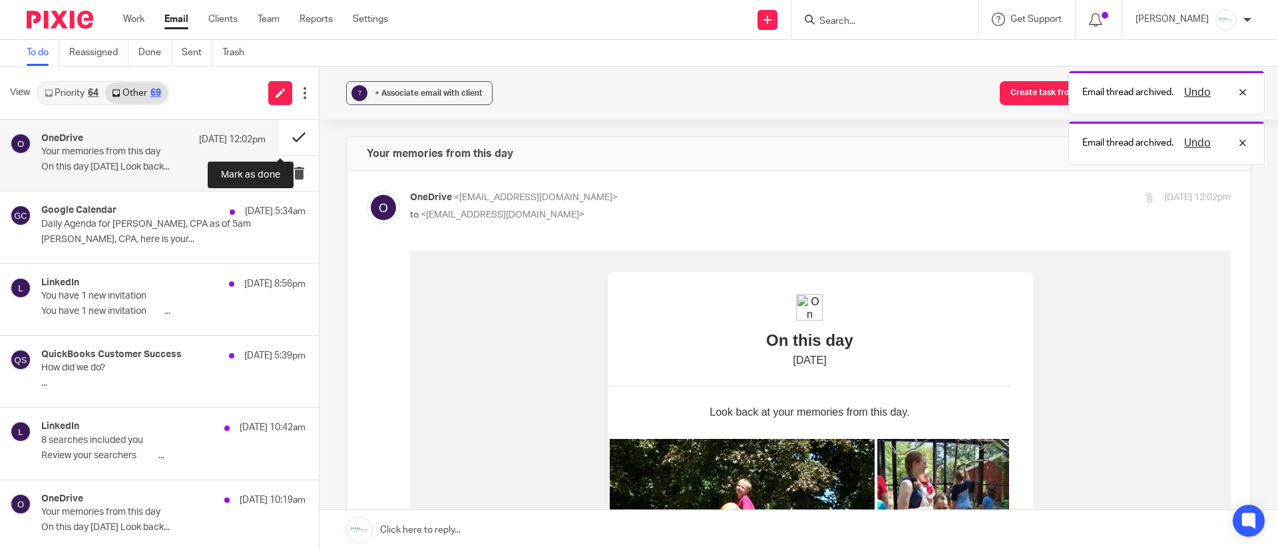
click at [290, 138] on button at bounding box center [299, 137] width 40 height 35
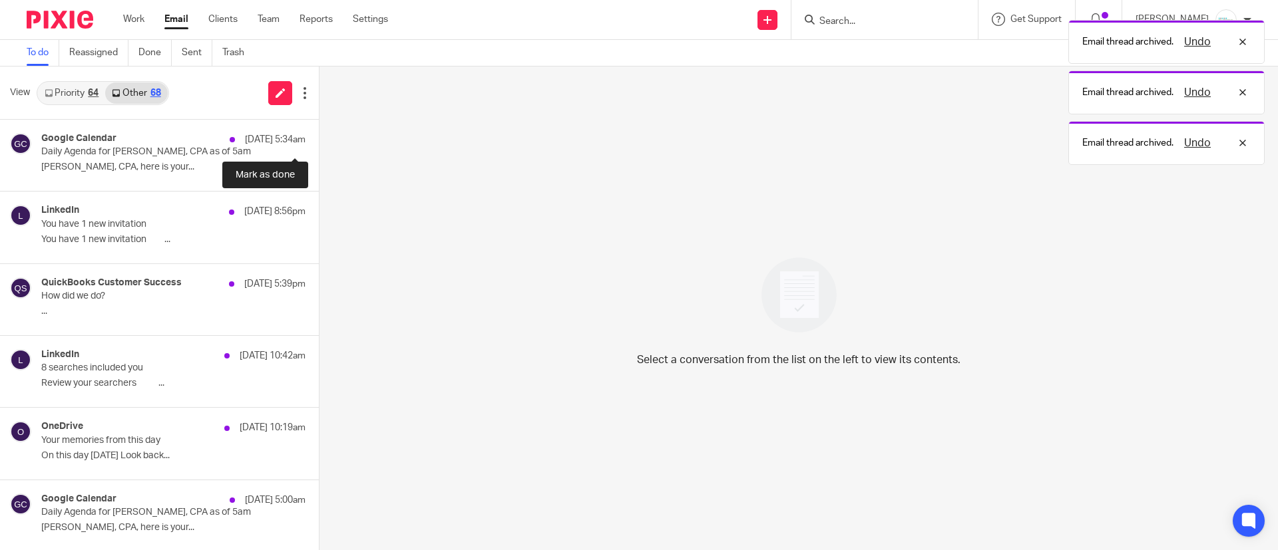
click at [319, 138] on button at bounding box center [324, 137] width 11 height 35
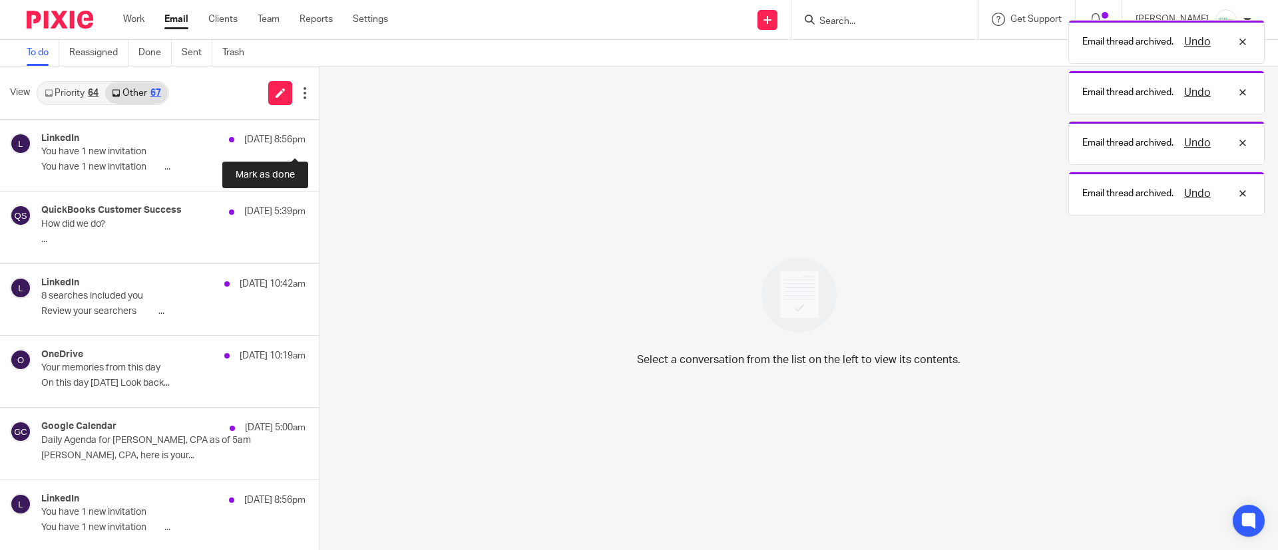
click at [319, 138] on button at bounding box center [324, 137] width 11 height 35
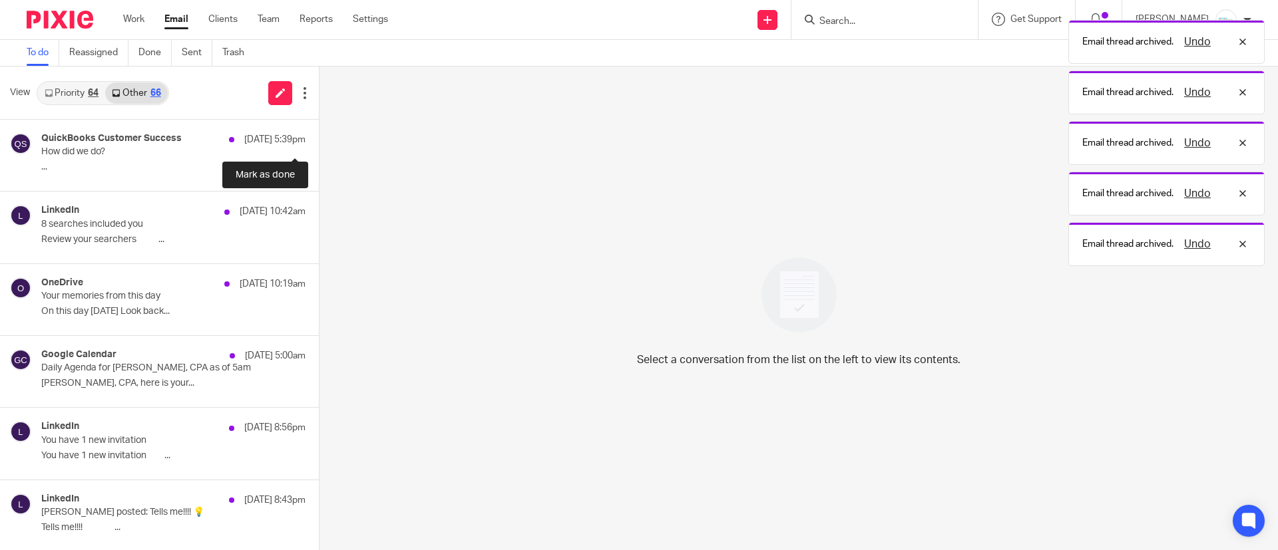
click at [319, 138] on button at bounding box center [324, 137] width 11 height 35
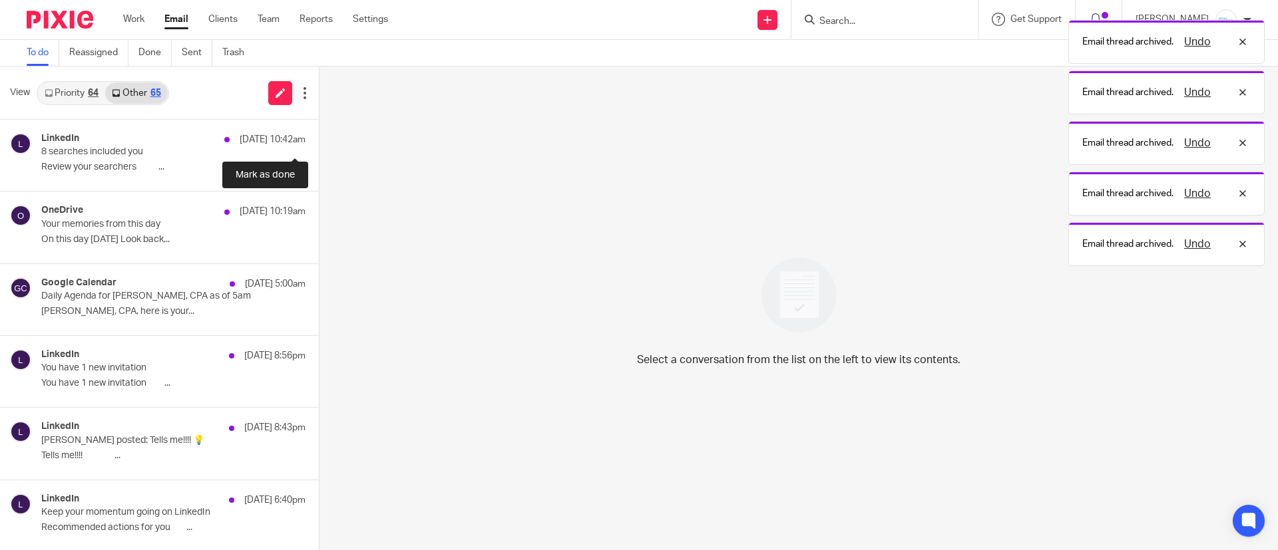
click at [319, 138] on button at bounding box center [324, 137] width 11 height 35
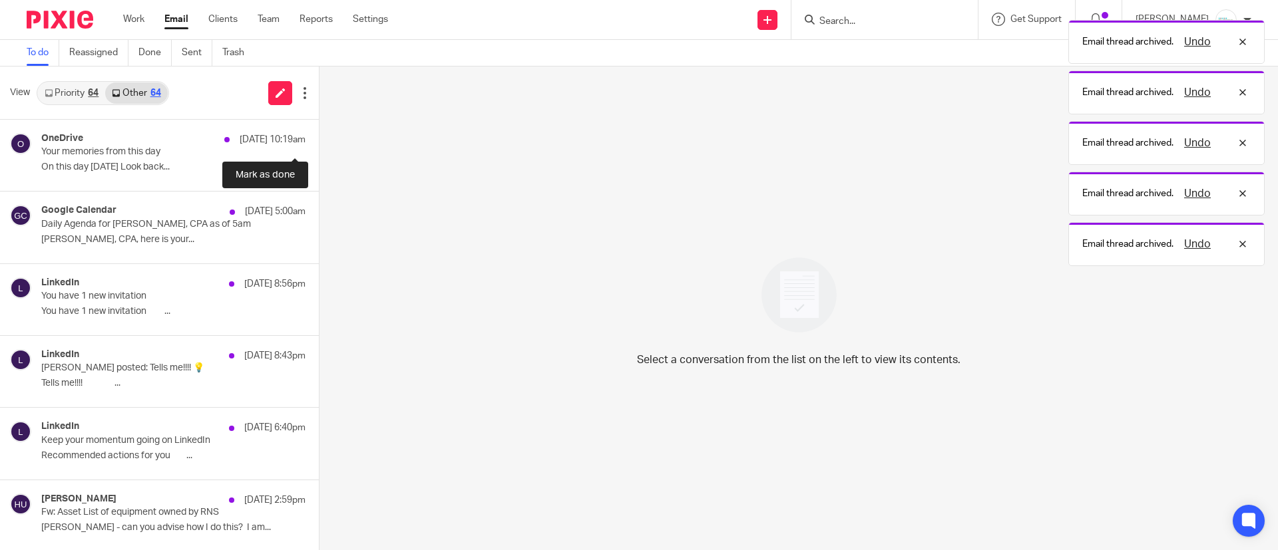
click at [319, 138] on button at bounding box center [324, 137] width 11 height 35
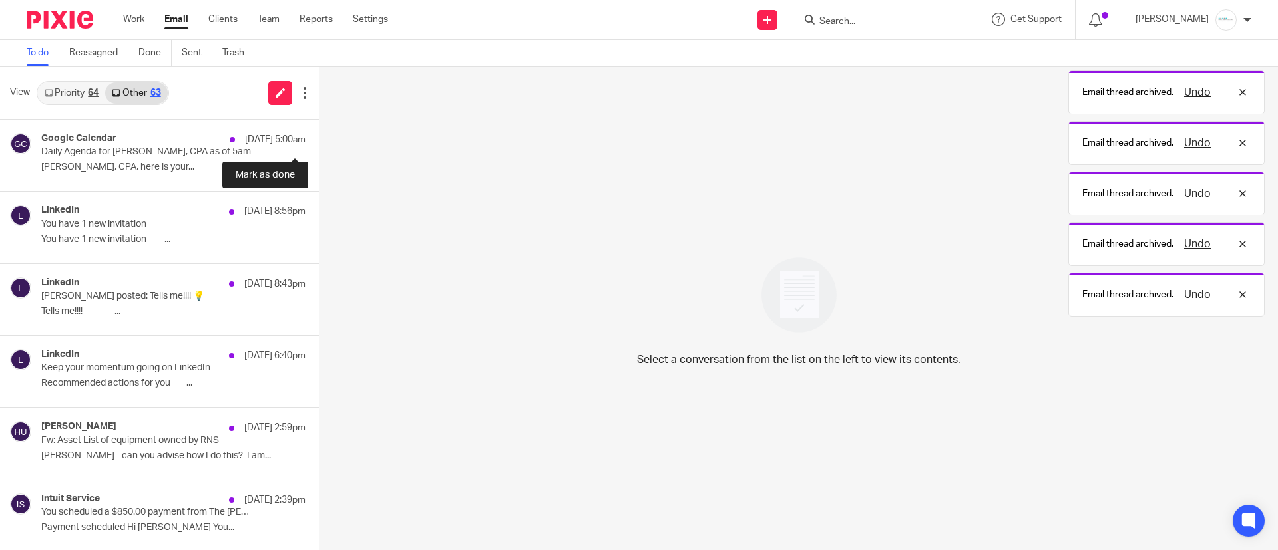
click at [319, 138] on button at bounding box center [324, 137] width 11 height 35
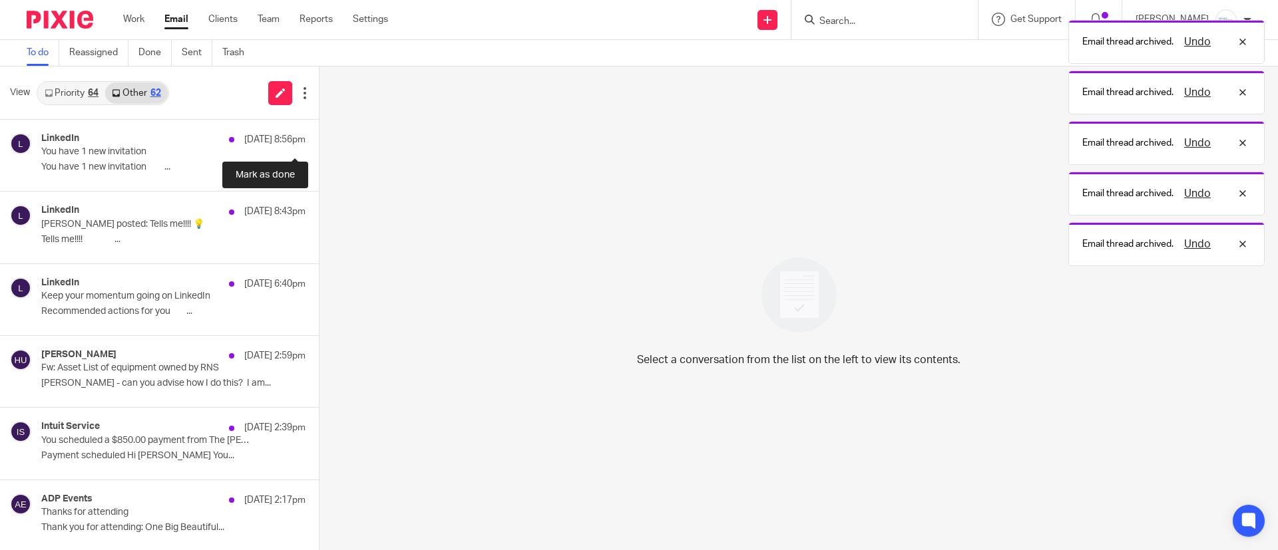
click at [319, 138] on button at bounding box center [324, 137] width 11 height 35
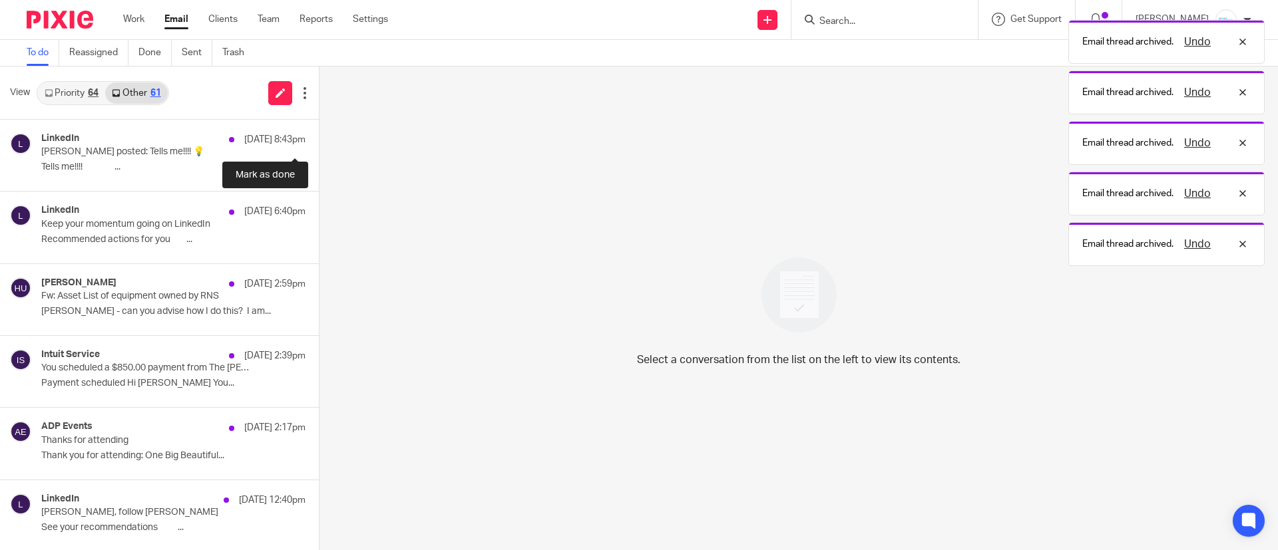
click at [319, 138] on button at bounding box center [324, 137] width 11 height 35
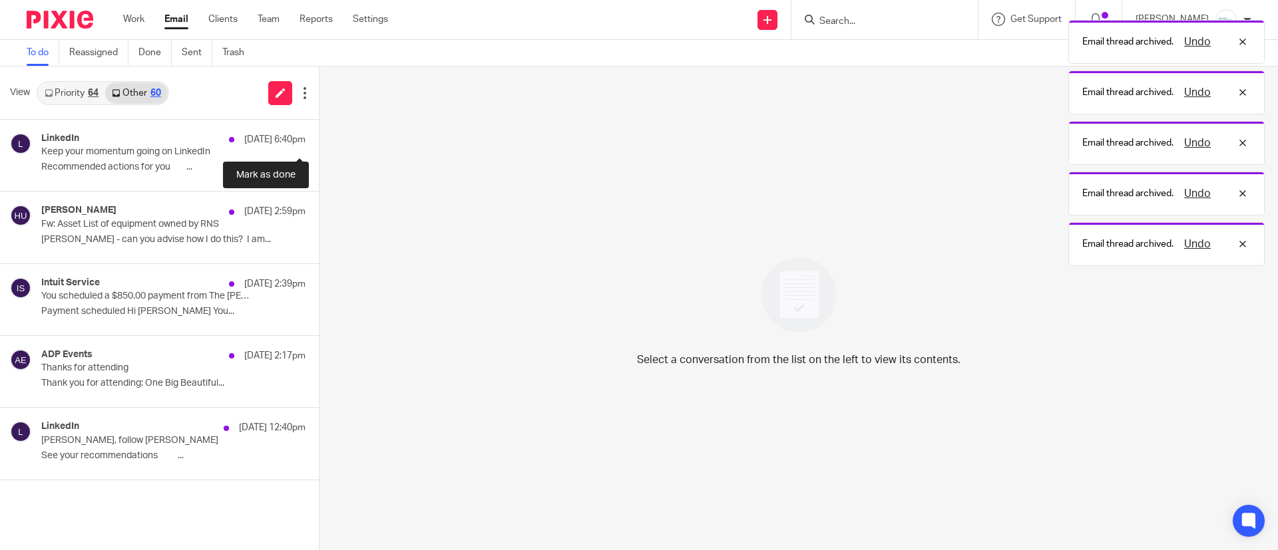
click at [319, 138] on button at bounding box center [324, 137] width 11 height 35
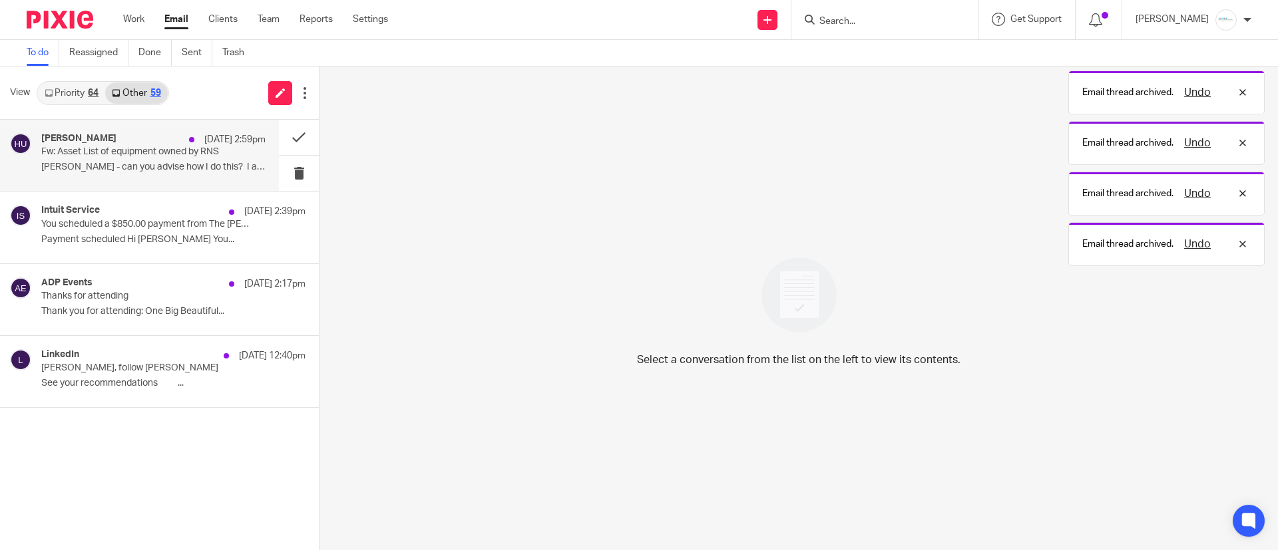
click at [150, 160] on div "Holly Utting Aug 15 2:59pm Fw: Asset List of equipment owned by RNS Amy - can y…" at bounding box center [153, 155] width 224 height 45
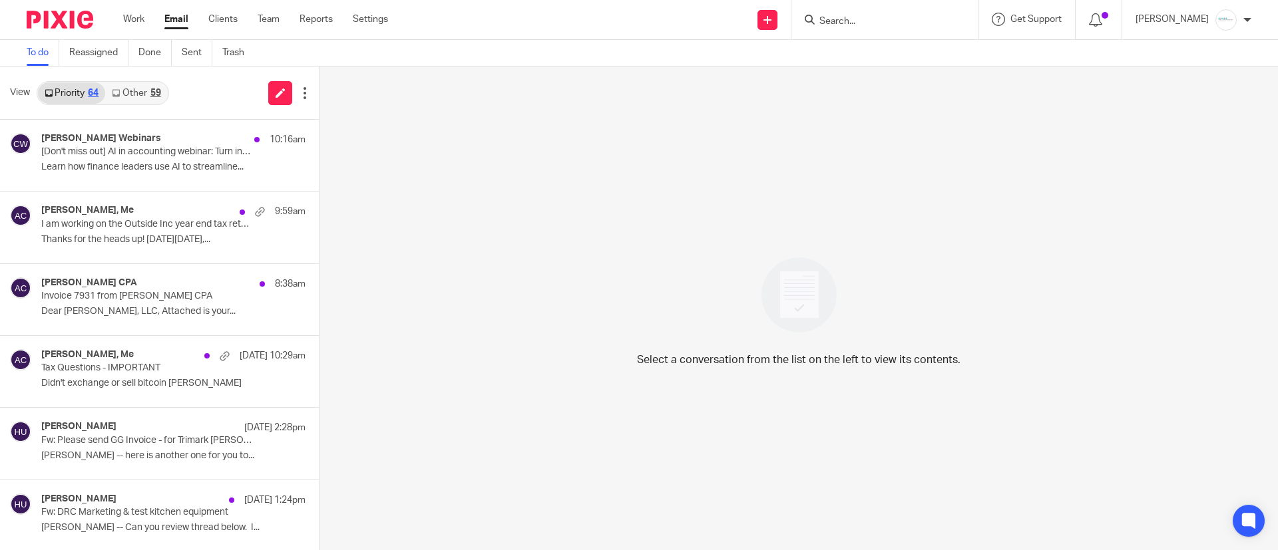
click at [902, 21] on input "Search" at bounding box center [878, 22] width 120 height 12
click at [902, 21] on input "B" at bounding box center [878, 22] width 120 height 12
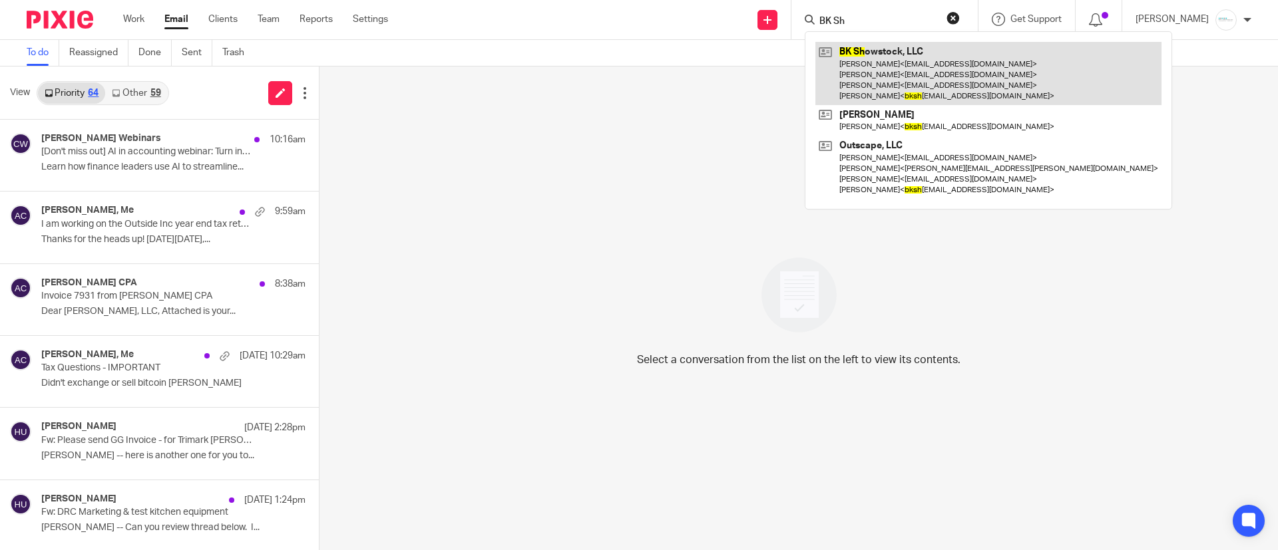
type input "BK Sh"
click at [883, 55] on link at bounding box center [988, 73] width 346 height 63
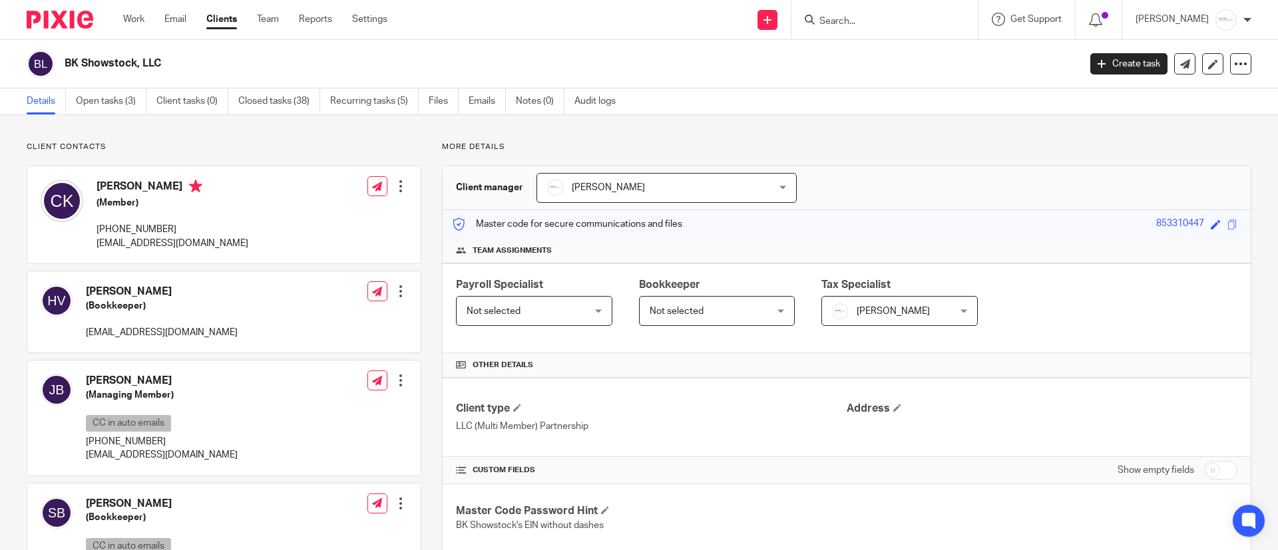
click at [860, 20] on input "Search" at bounding box center [878, 22] width 120 height 12
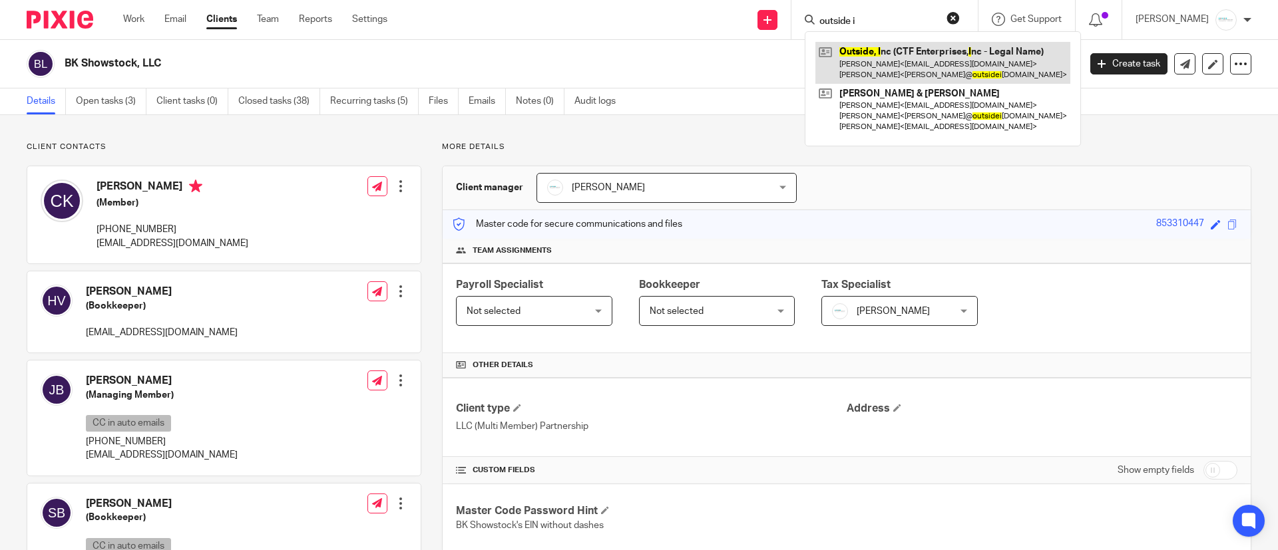
type input "outside i"
click at [931, 62] on link at bounding box center [942, 62] width 255 height 41
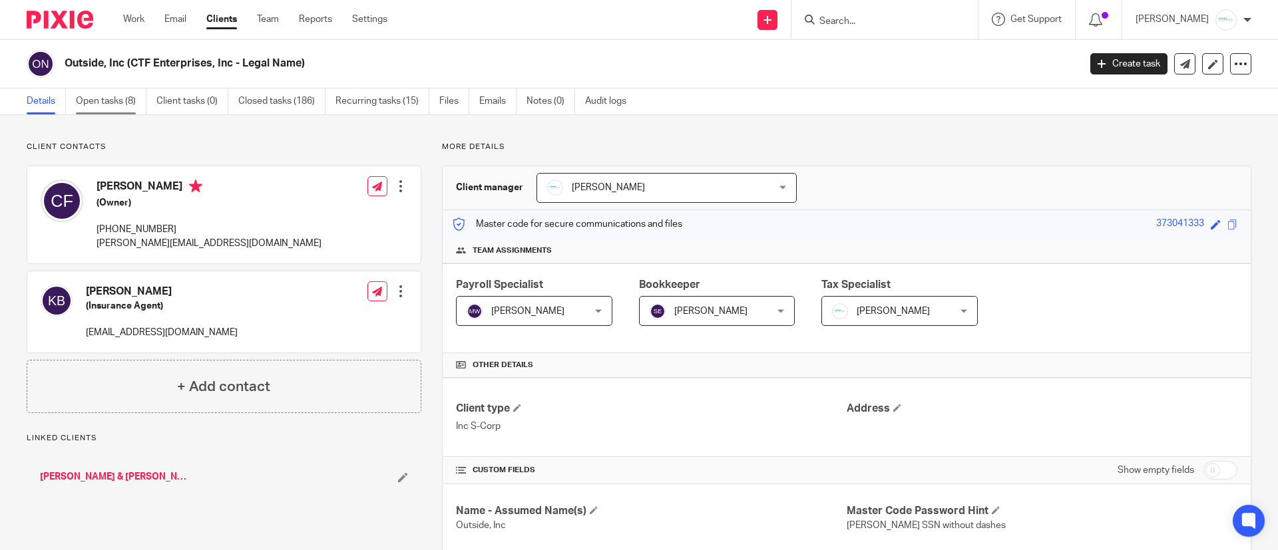
click at [91, 106] on link "Open tasks (8)" at bounding box center [111, 102] width 71 height 26
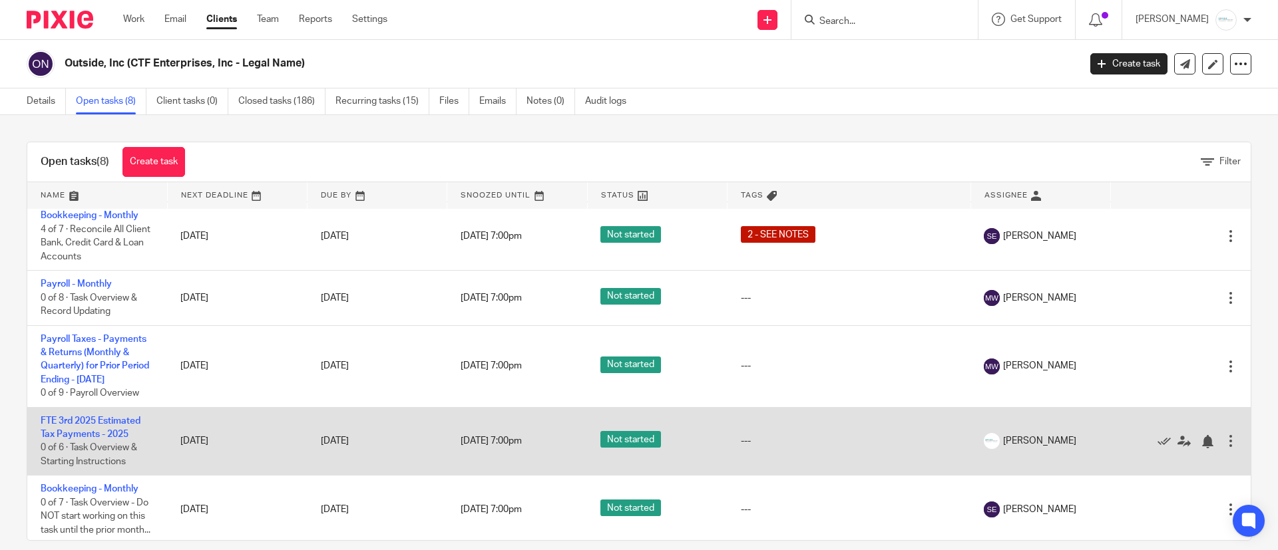
scroll to position [200, 0]
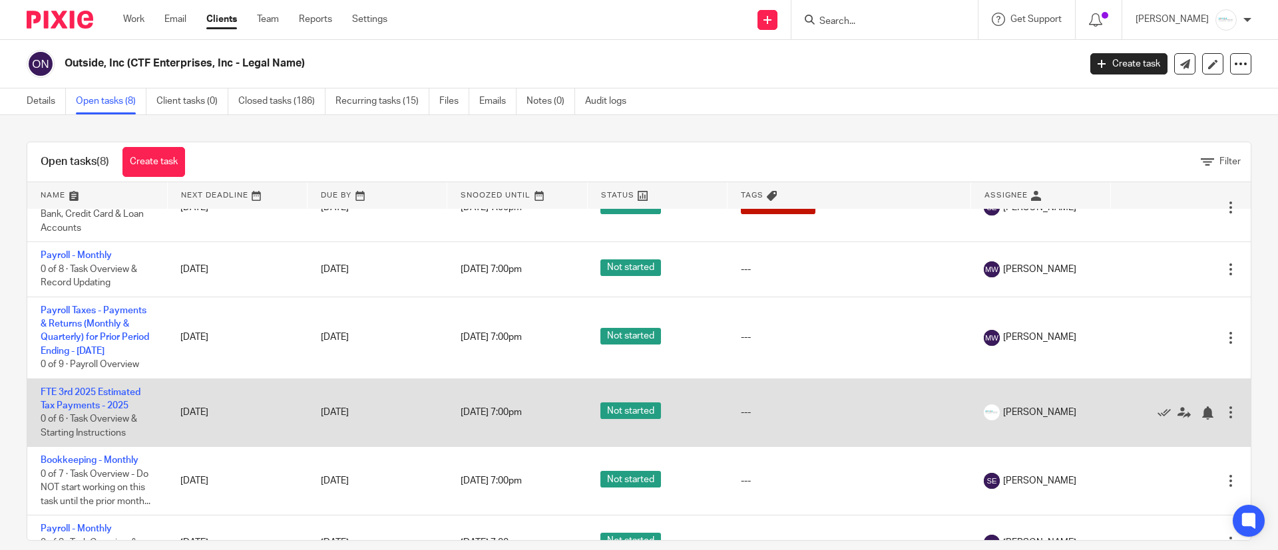
click at [119, 399] on td "FTE 3rd 2025 Estimated Tax Payments - 2025 0 of 6 · Task Overview & Starting In…" at bounding box center [97, 413] width 140 height 69
drag, startPoint x: 118, startPoint y: 399, endPoint x: 118, endPoint y: 407, distance: 7.4
click at [118, 401] on td "FTE 3rd 2025 Estimated Tax Payments - 2025 0 of 6 · Task Overview & Starting In…" at bounding box center [97, 413] width 140 height 69
click at [118, 407] on link "FTE 3rd 2025 Estimated Tax Payments - 2025" at bounding box center [91, 399] width 100 height 23
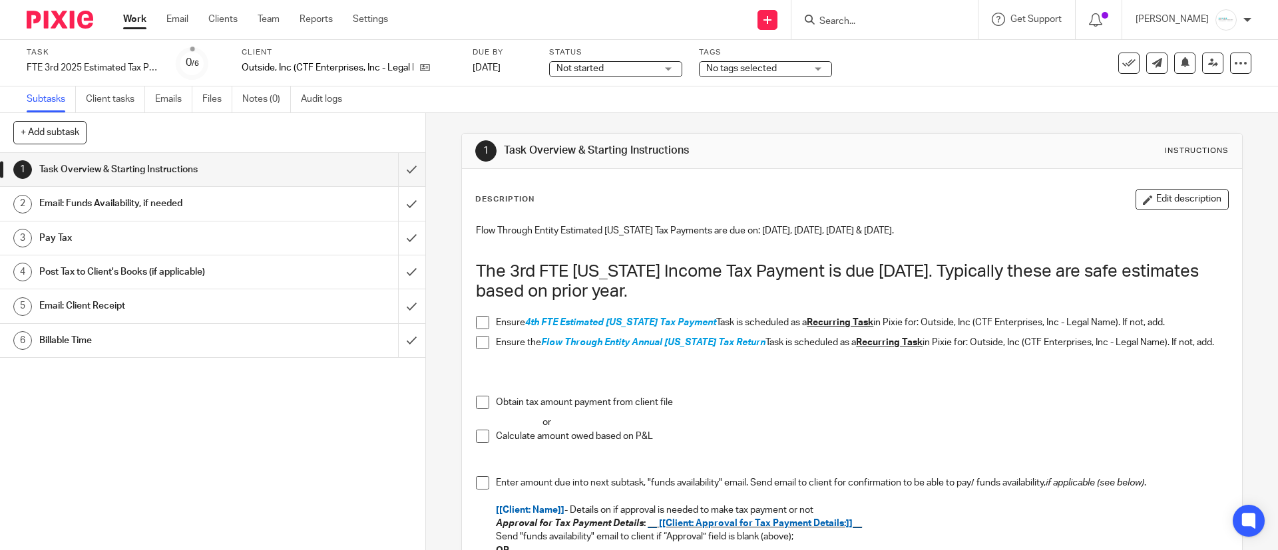
click at [114, 196] on h1 "Email: Funds Availability, if needed" at bounding box center [154, 204] width 230 height 20
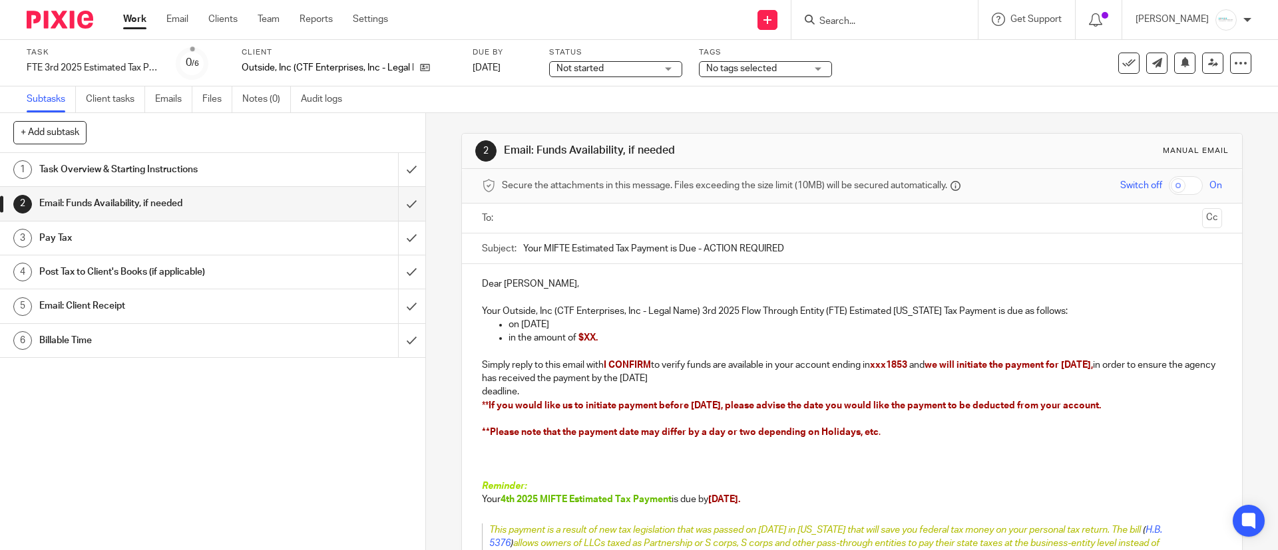
click at [589, 220] on input "text" at bounding box center [852, 218] width 690 height 15
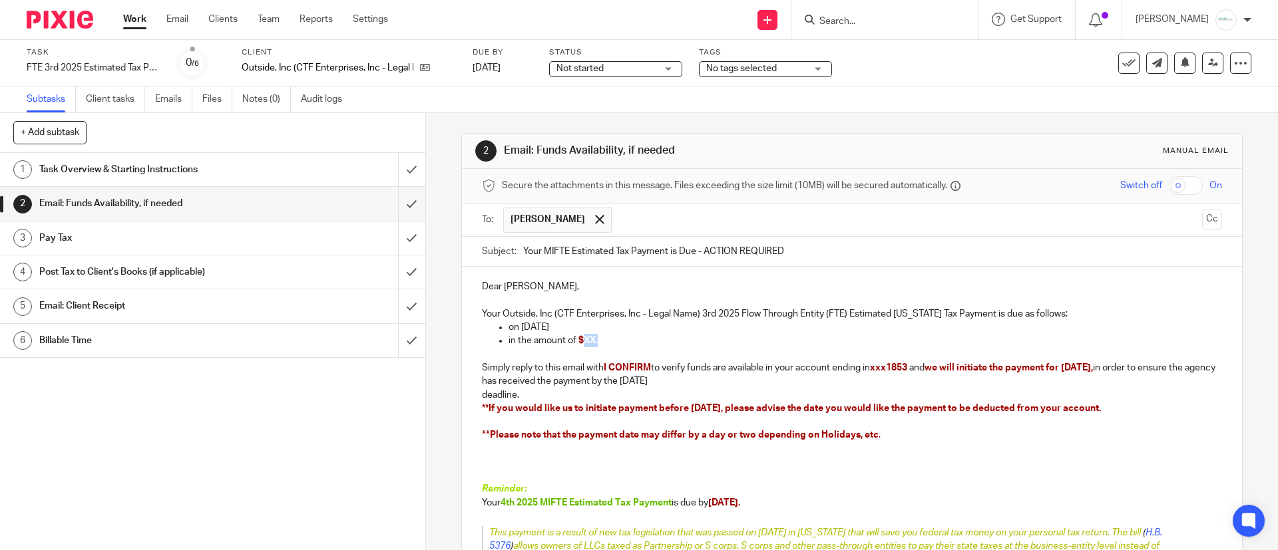
drag, startPoint x: 578, startPoint y: 345, endPoint x: 596, endPoint y: 343, distance: 18.7
click at [614, 344] on p "in the amount of $XX." at bounding box center [865, 340] width 713 height 13
click at [582, 341] on span "$1000" at bounding box center [591, 340] width 27 height 9
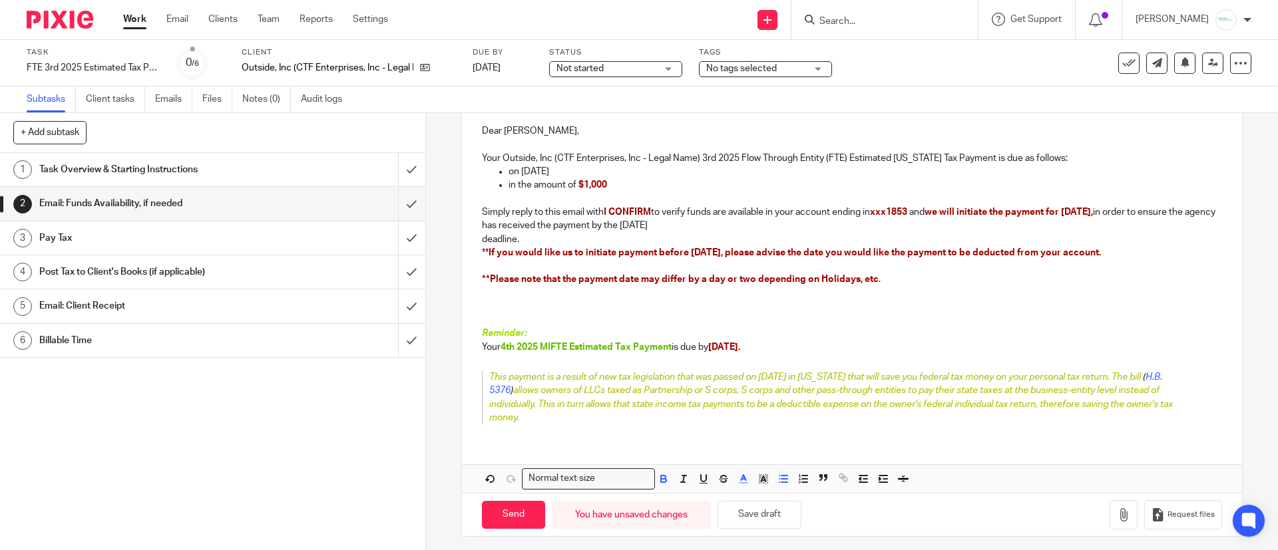
scroll to position [162, 0]
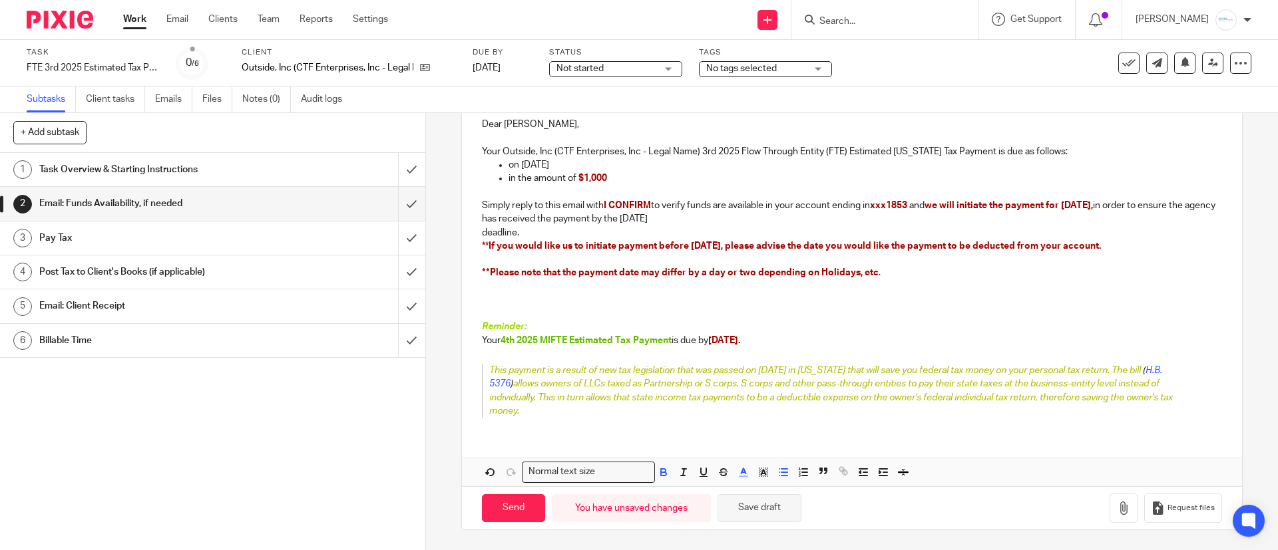
click at [737, 509] on button "Save draft" at bounding box center [760, 509] width 84 height 29
drag, startPoint x: 500, startPoint y: 495, endPoint x: 513, endPoint y: 509, distance: 18.8
click at [513, 509] on input "Send" at bounding box center [513, 509] width 63 height 29
type input "Sent"
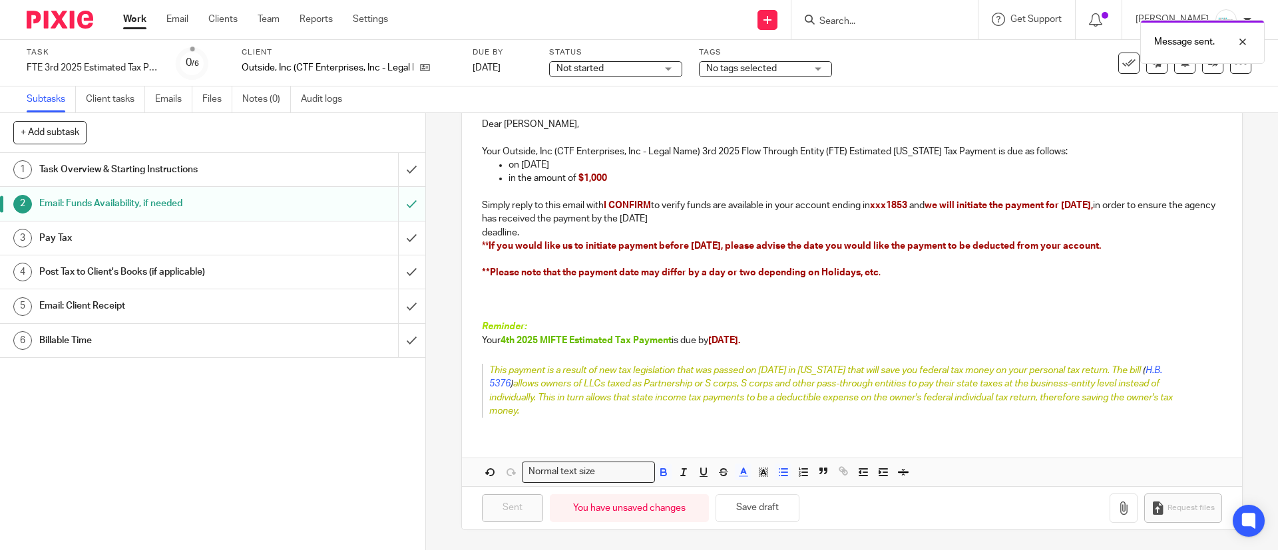
click at [770, 67] on span "No tags selected" at bounding box center [741, 68] width 71 height 9
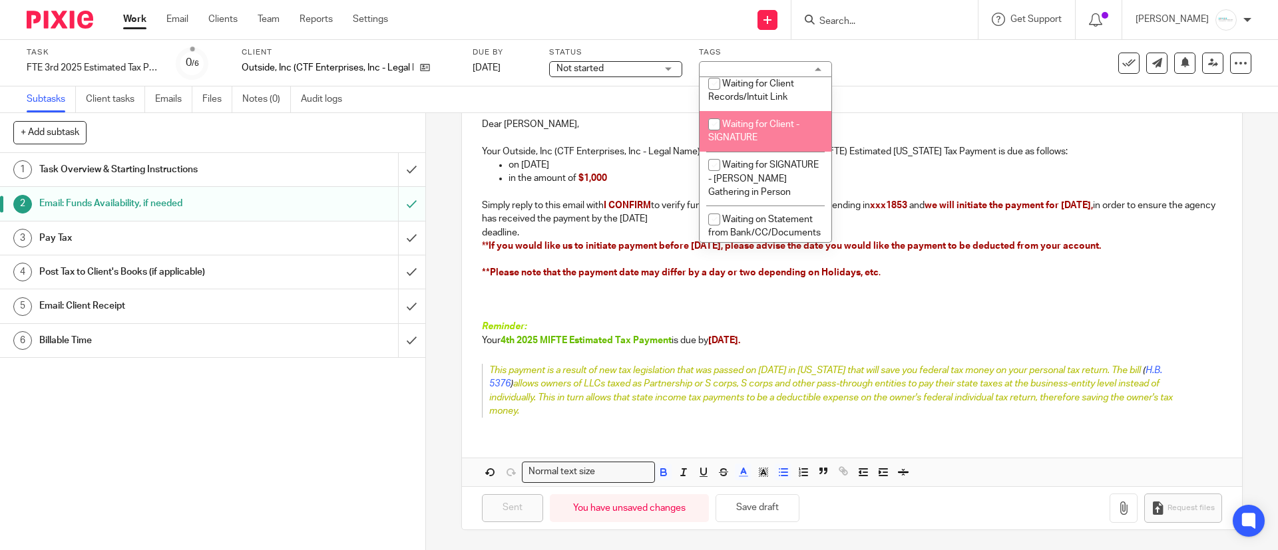
scroll to position [1155, 0]
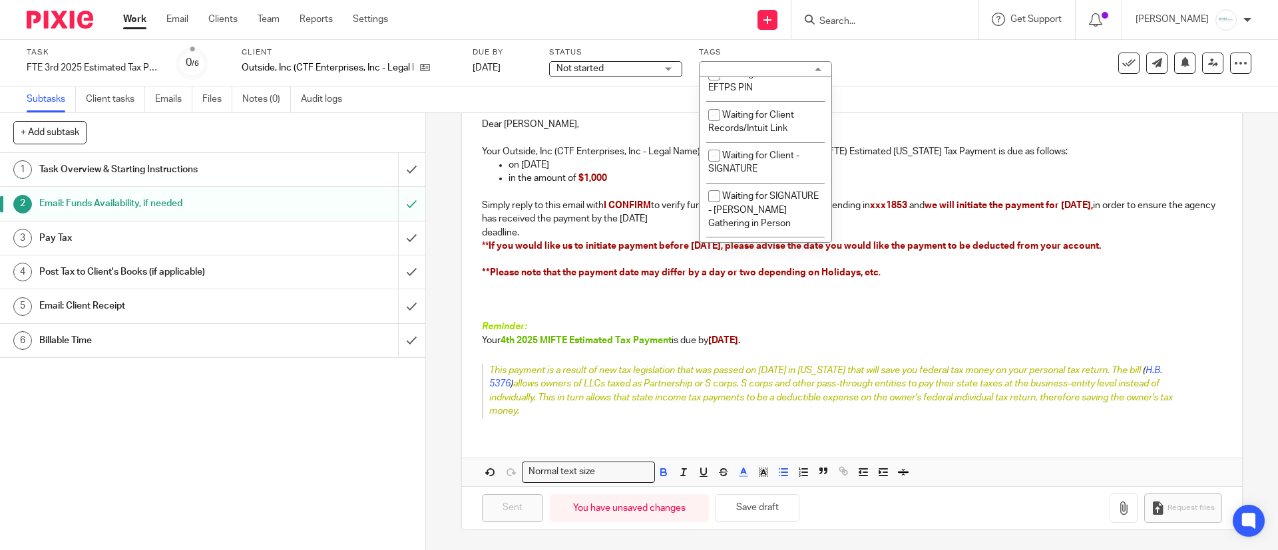
click at [767, 52] on span "Waiting for Client - Approval (to Efile or Pay)" at bounding box center [758, 40] width 101 height 23
checkbox input "true"
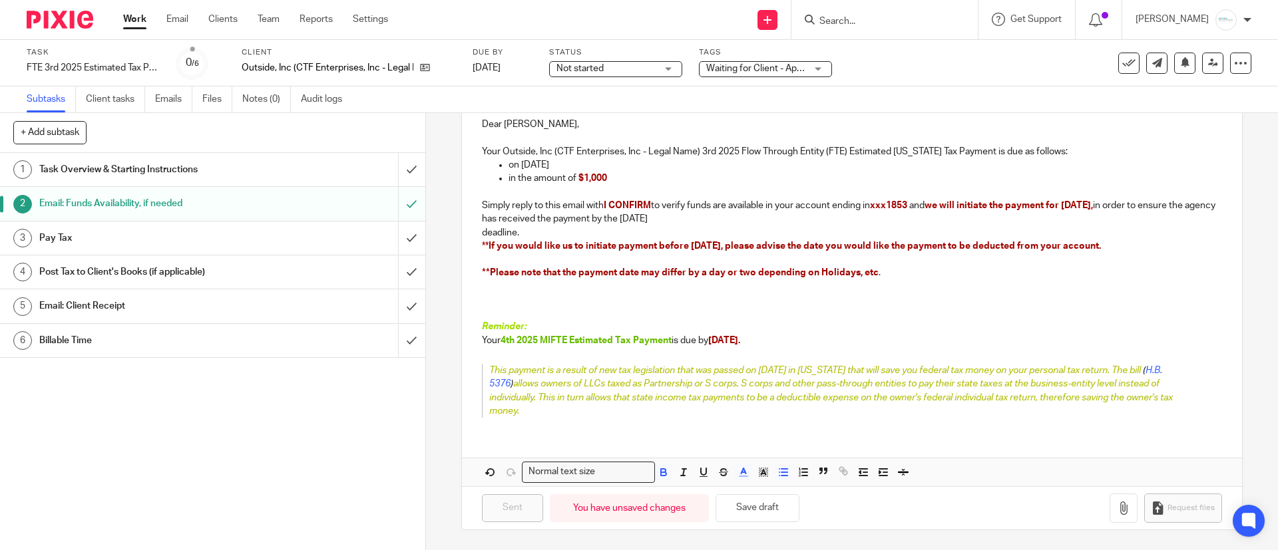
click at [933, 110] on div "Subtasks Client tasks Emails Files Notes (0) Audit logs" at bounding box center [639, 100] width 1278 height 27
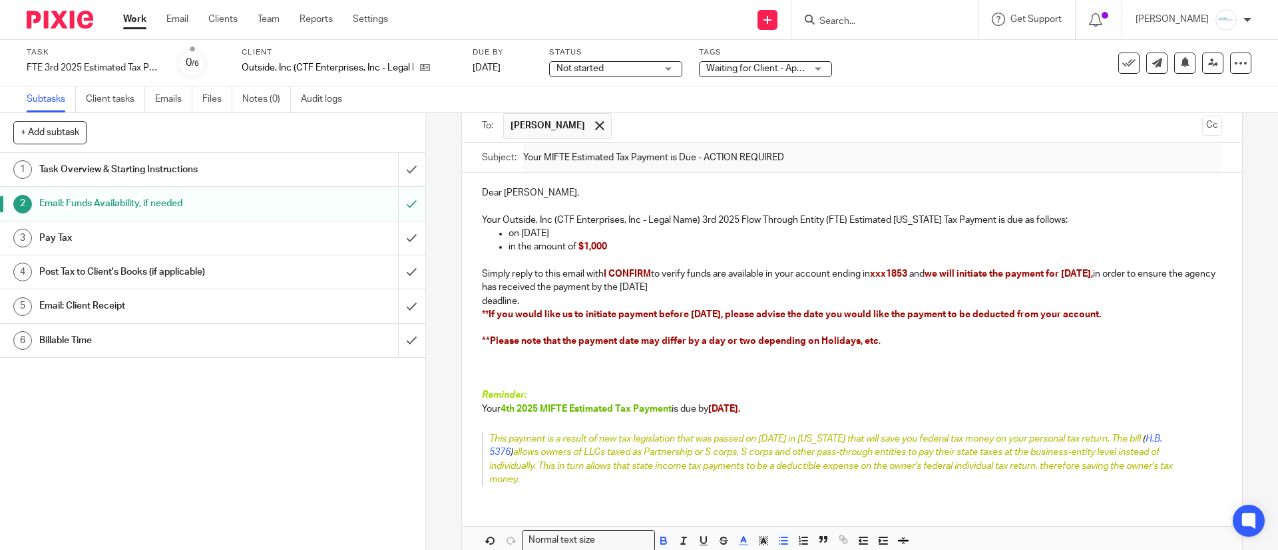
scroll to position [63, 0]
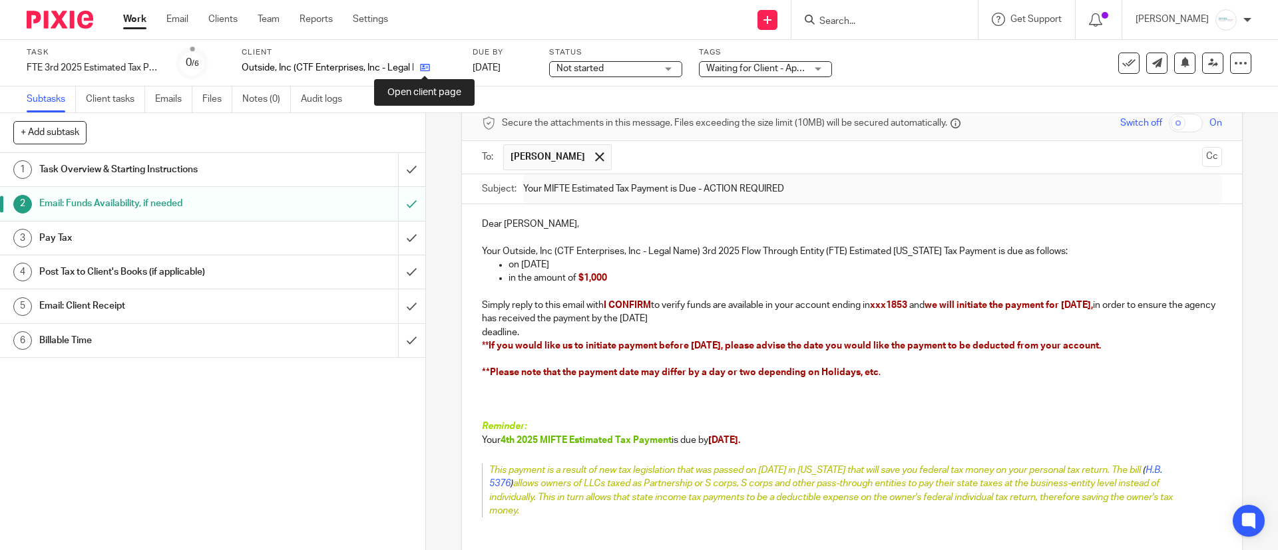
click at [421, 66] on icon at bounding box center [425, 68] width 10 height 10
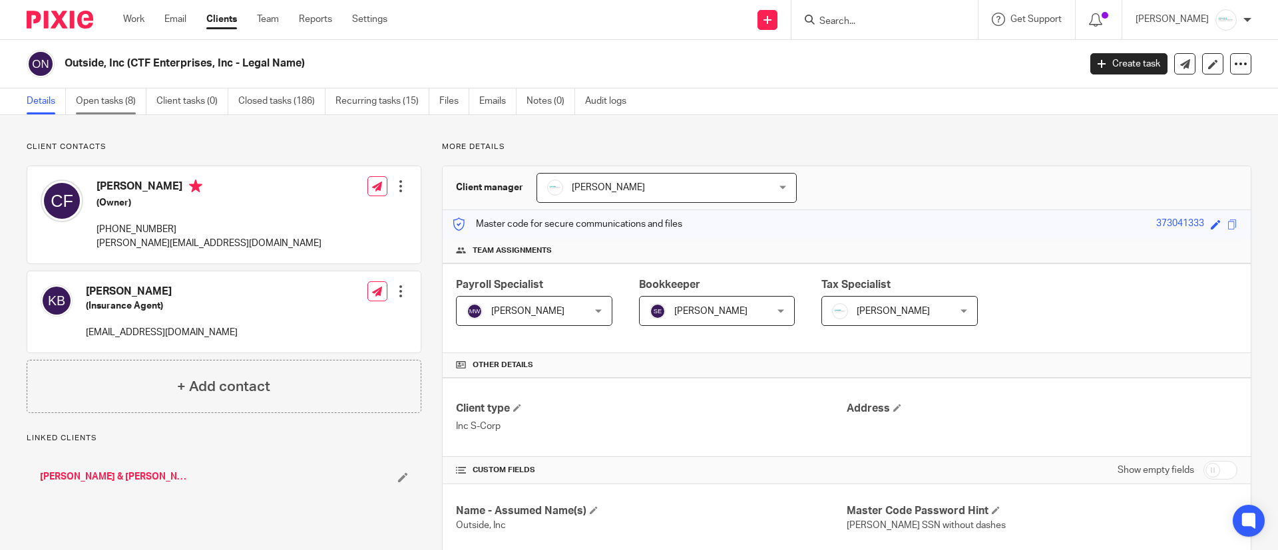
click at [83, 95] on link "Open tasks (8)" at bounding box center [111, 102] width 71 height 26
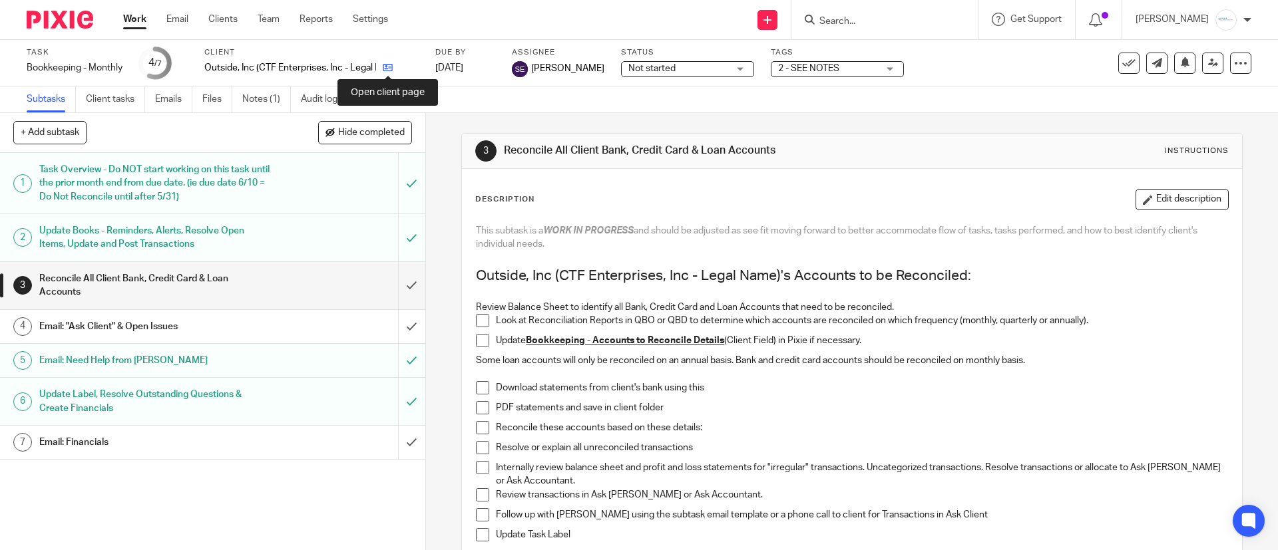
click at [389, 71] on icon at bounding box center [388, 68] width 10 height 10
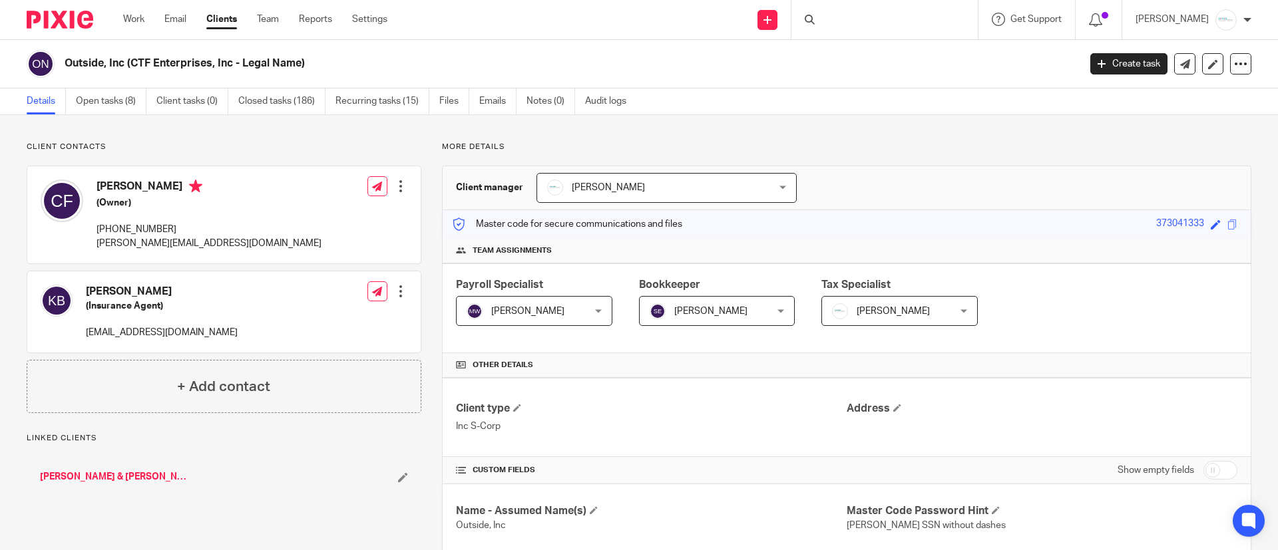
click at [82, 89] on link "Open tasks (8)" at bounding box center [111, 102] width 71 height 26
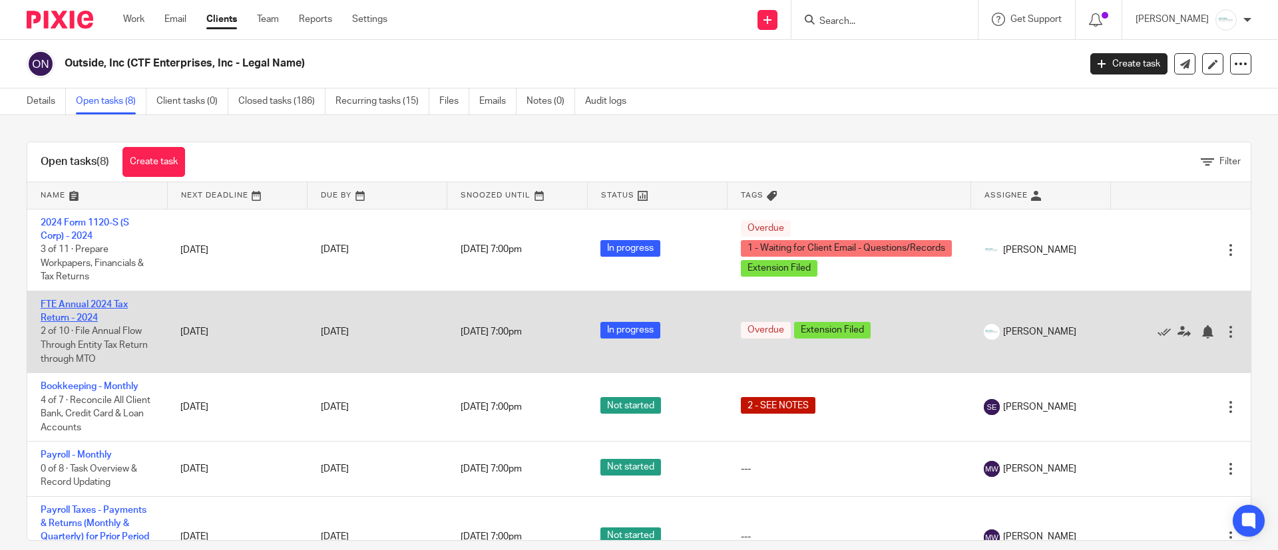
click at [103, 307] on link "FTE Annual 2024 Tax Return - 2024" at bounding box center [84, 311] width 87 height 23
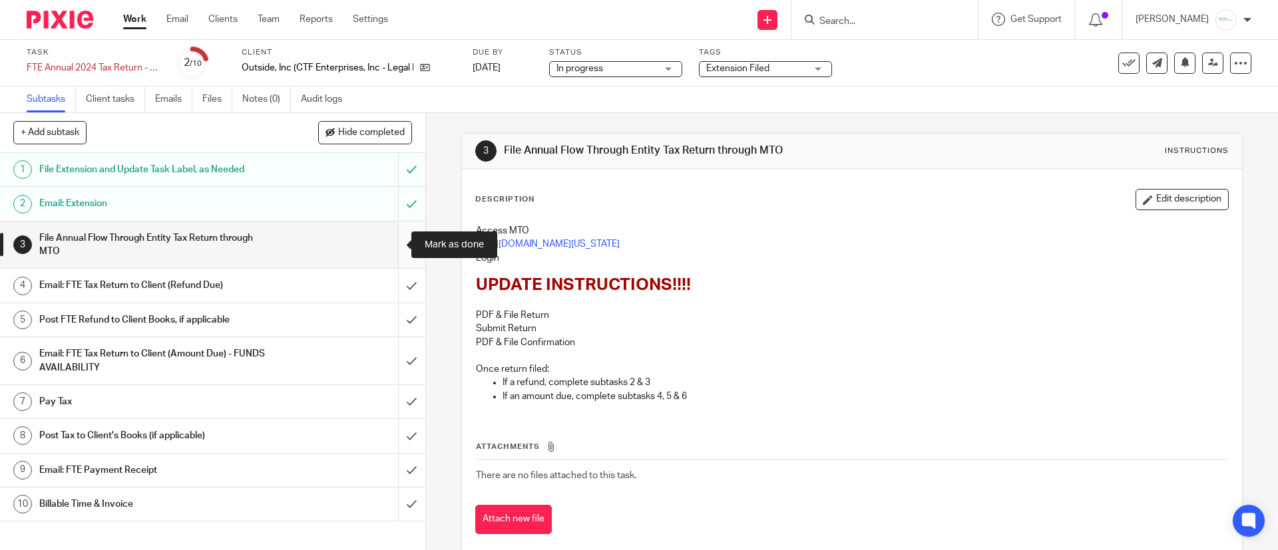
drag, startPoint x: 387, startPoint y: 244, endPoint x: 383, endPoint y: 262, distance: 17.8
click at [385, 244] on input "submit" at bounding box center [212, 245] width 425 height 47
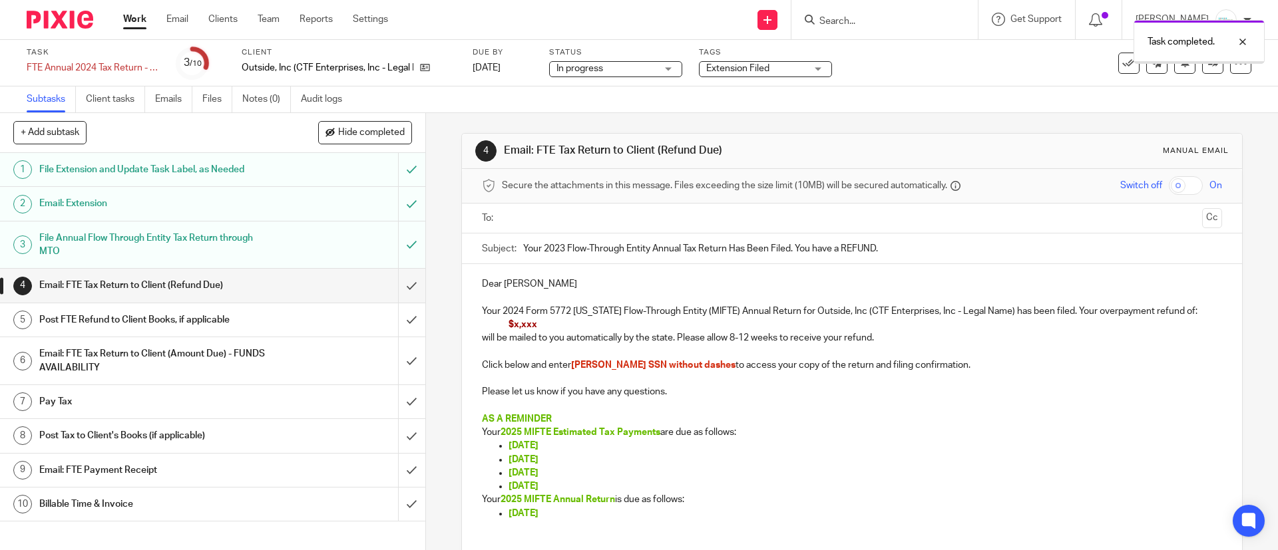
click at [567, 217] on input "text" at bounding box center [852, 218] width 690 height 15
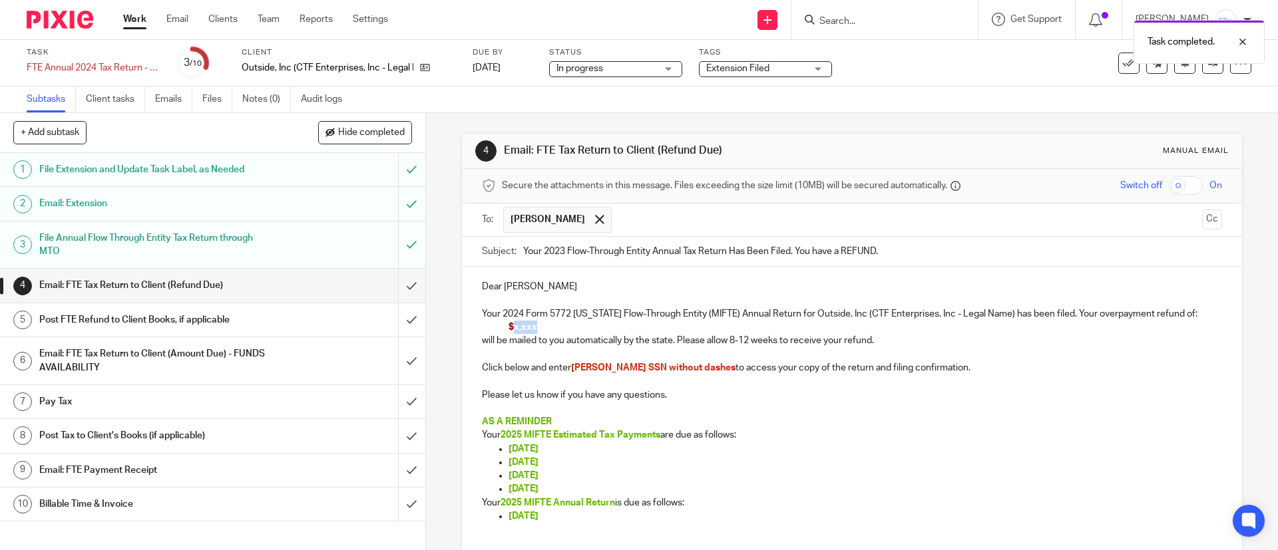
drag, startPoint x: 506, startPoint y: 329, endPoint x: 530, endPoint y: 328, distance: 24.0
click at [530, 328] on span "$x,xxx" at bounding box center [523, 327] width 29 height 9
click at [517, 329] on span "$5400" at bounding box center [522, 327] width 27 height 9
click at [1169, 187] on input "checkbox" at bounding box center [1186, 185] width 34 height 19
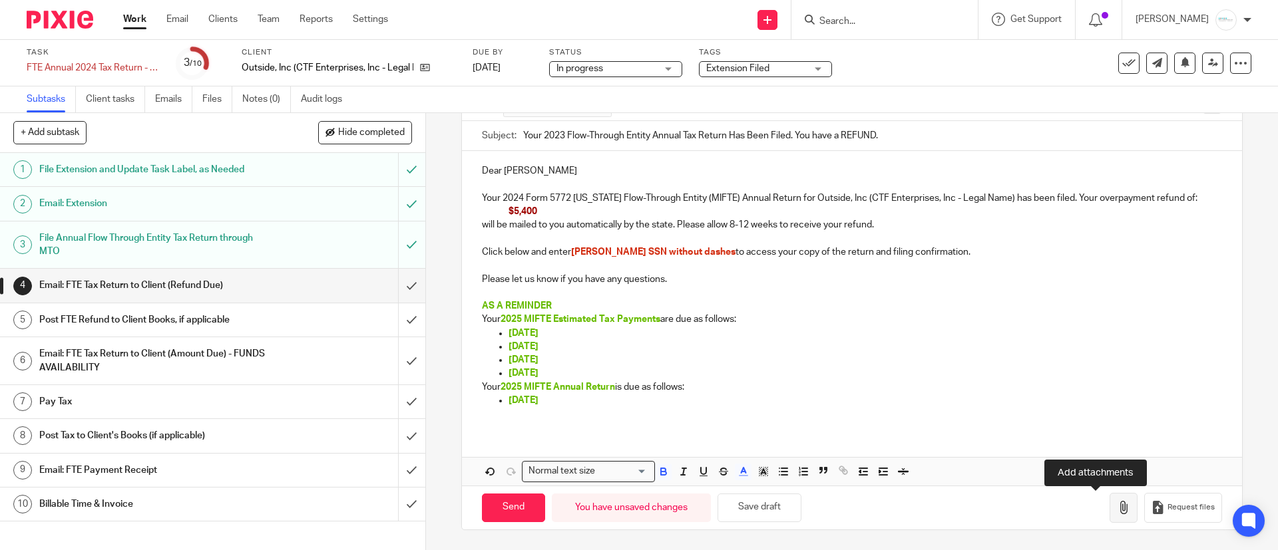
click at [1117, 503] on icon "button" at bounding box center [1123, 507] width 13 height 13
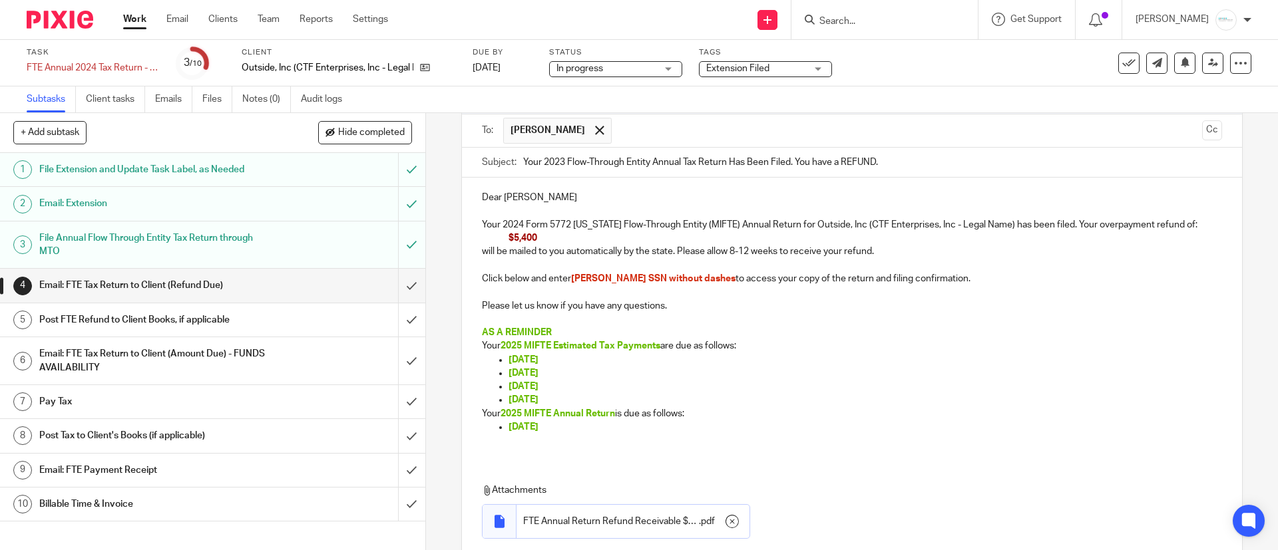
scroll to position [191, 0]
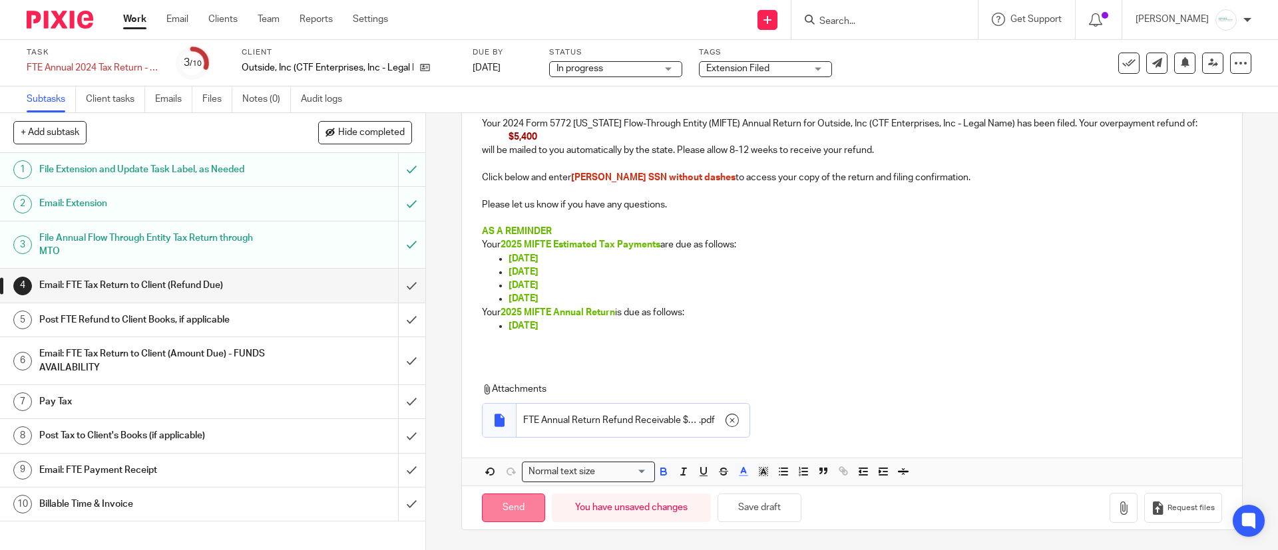
click at [502, 495] on input "Send" at bounding box center [513, 508] width 63 height 29
checkbox input "false"
type input "Sent"
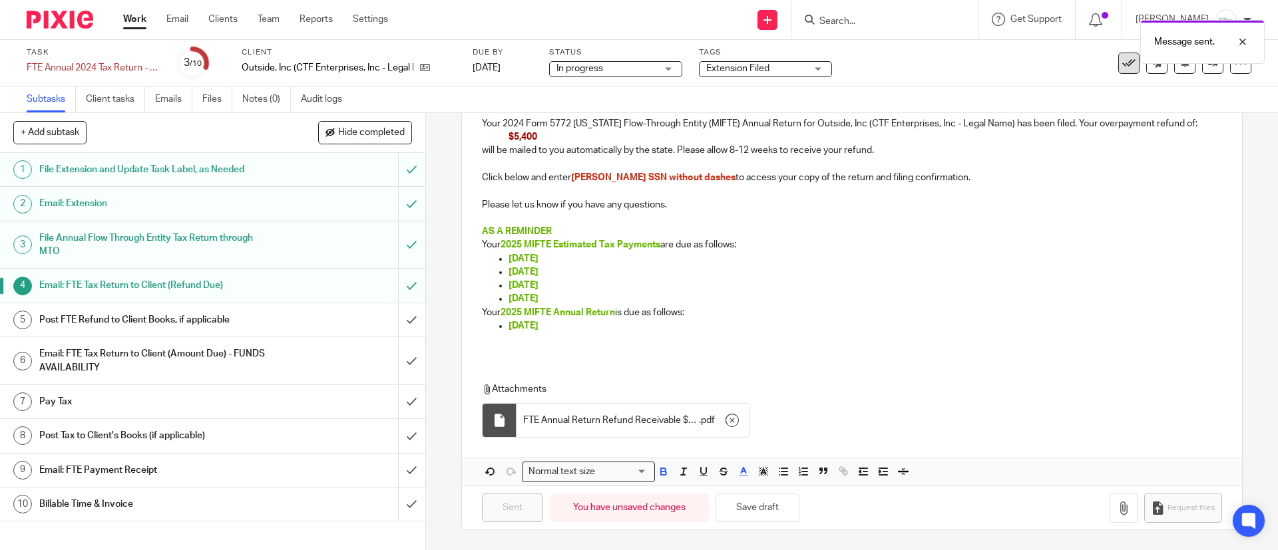
click at [1122, 69] on icon at bounding box center [1128, 63] width 13 height 13
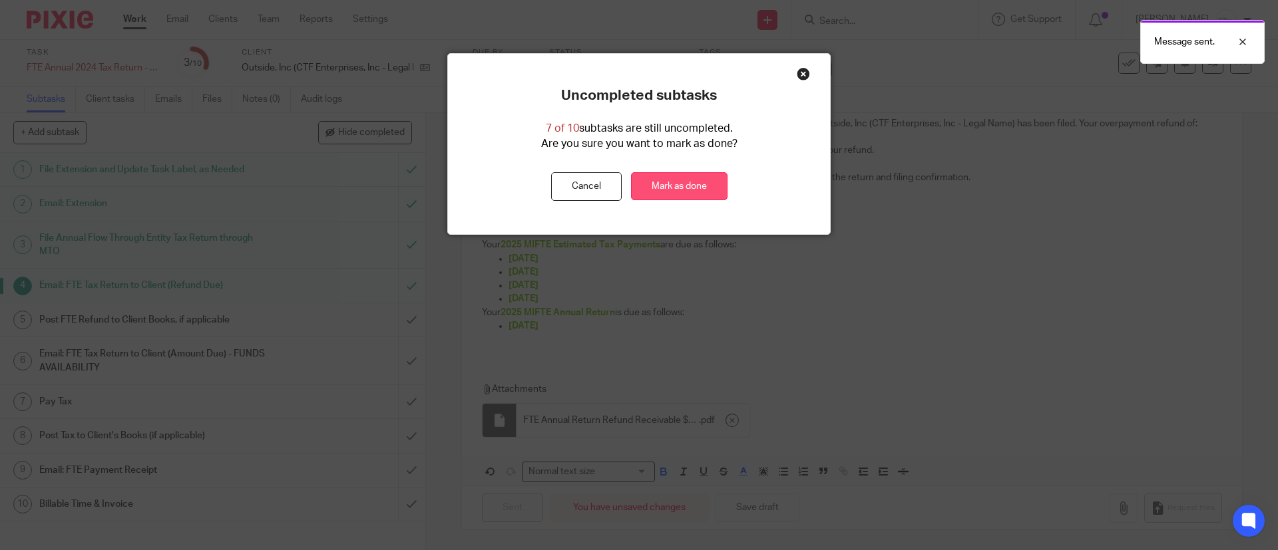
click at [656, 186] on link "Mark as done" at bounding box center [679, 186] width 97 height 29
